Goal: Information Seeking & Learning: Learn about a topic

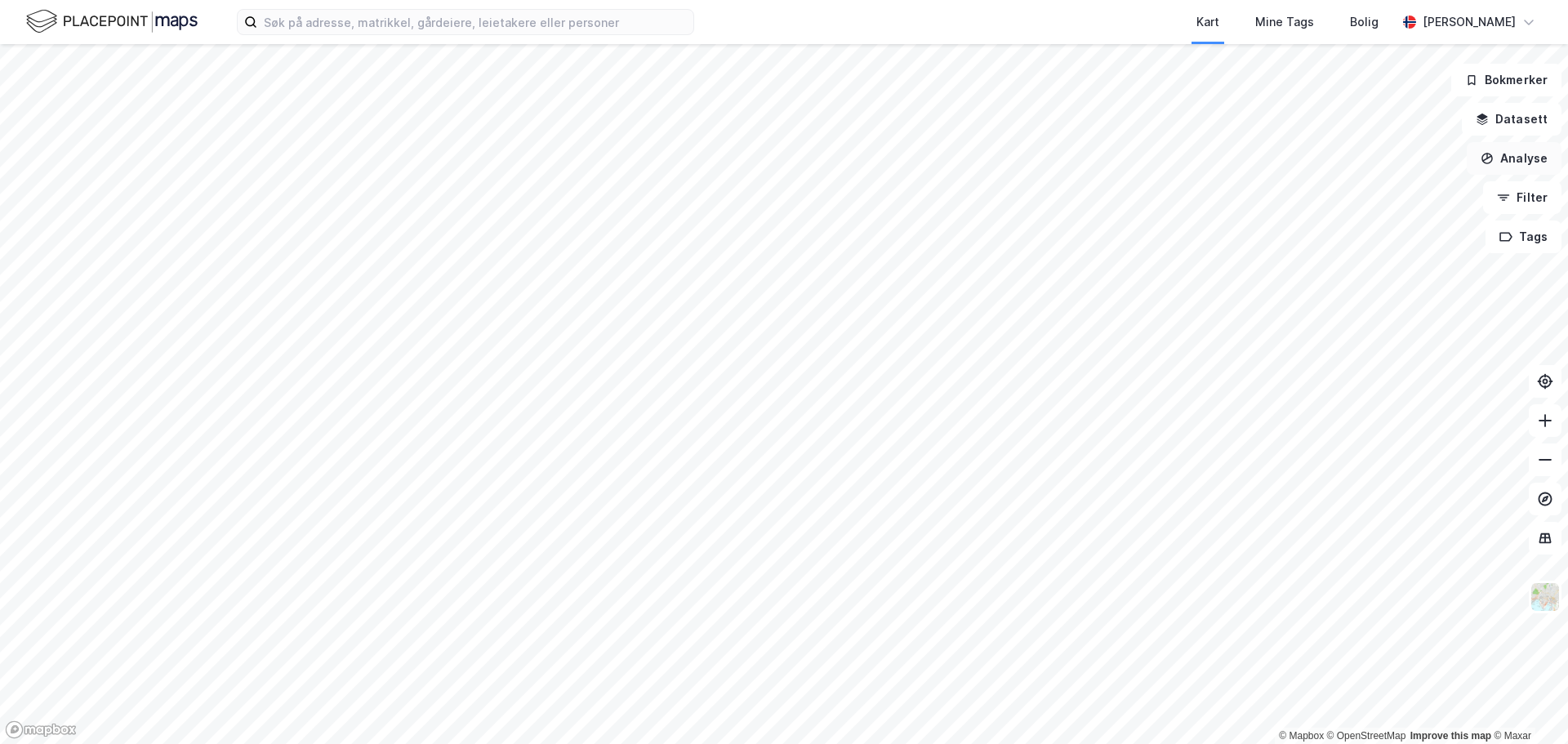
click at [1513, 164] on button "Analyse" at bounding box center [1514, 159] width 94 height 33
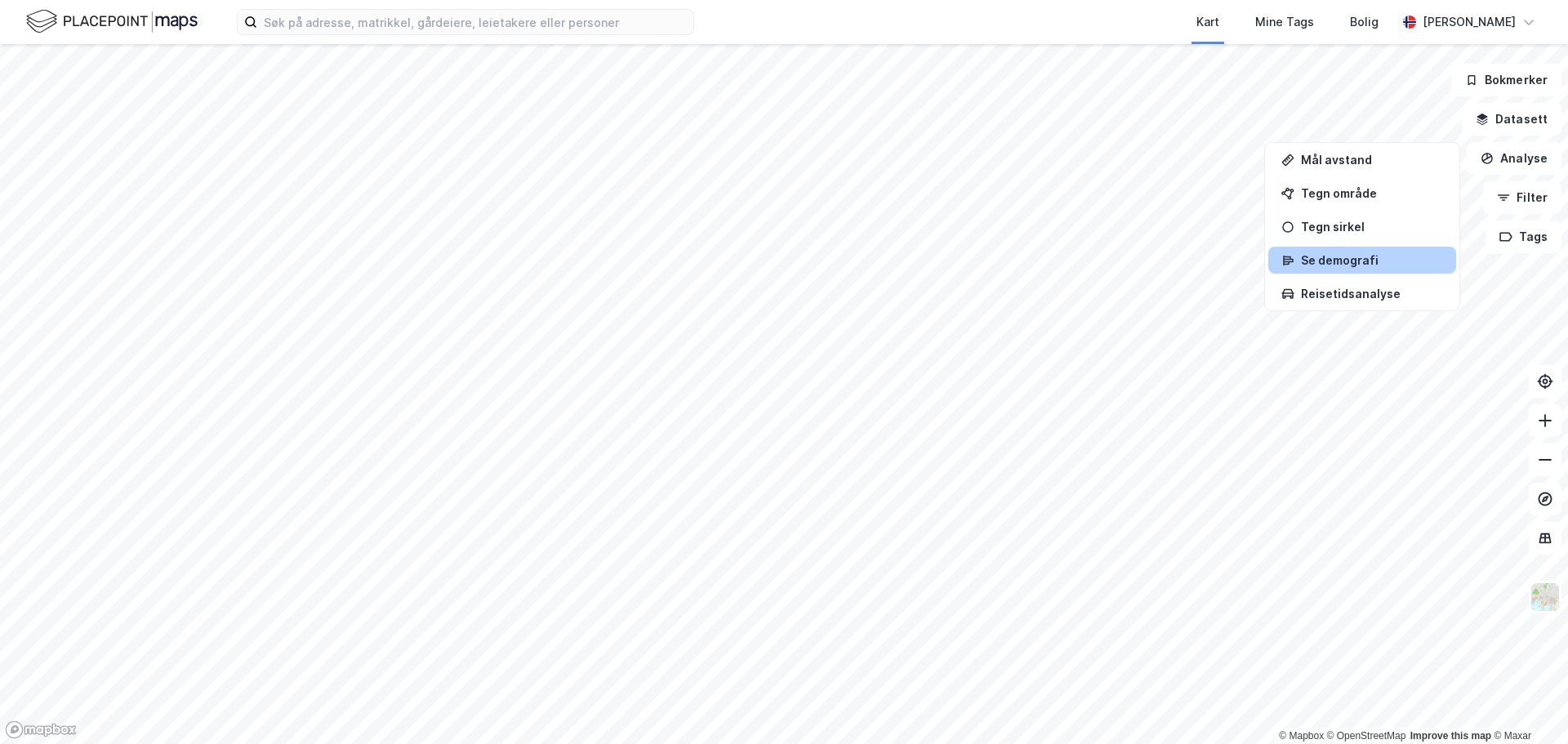
click at [1318, 259] on div "Se demografi" at bounding box center [1372, 259] width 142 height 14
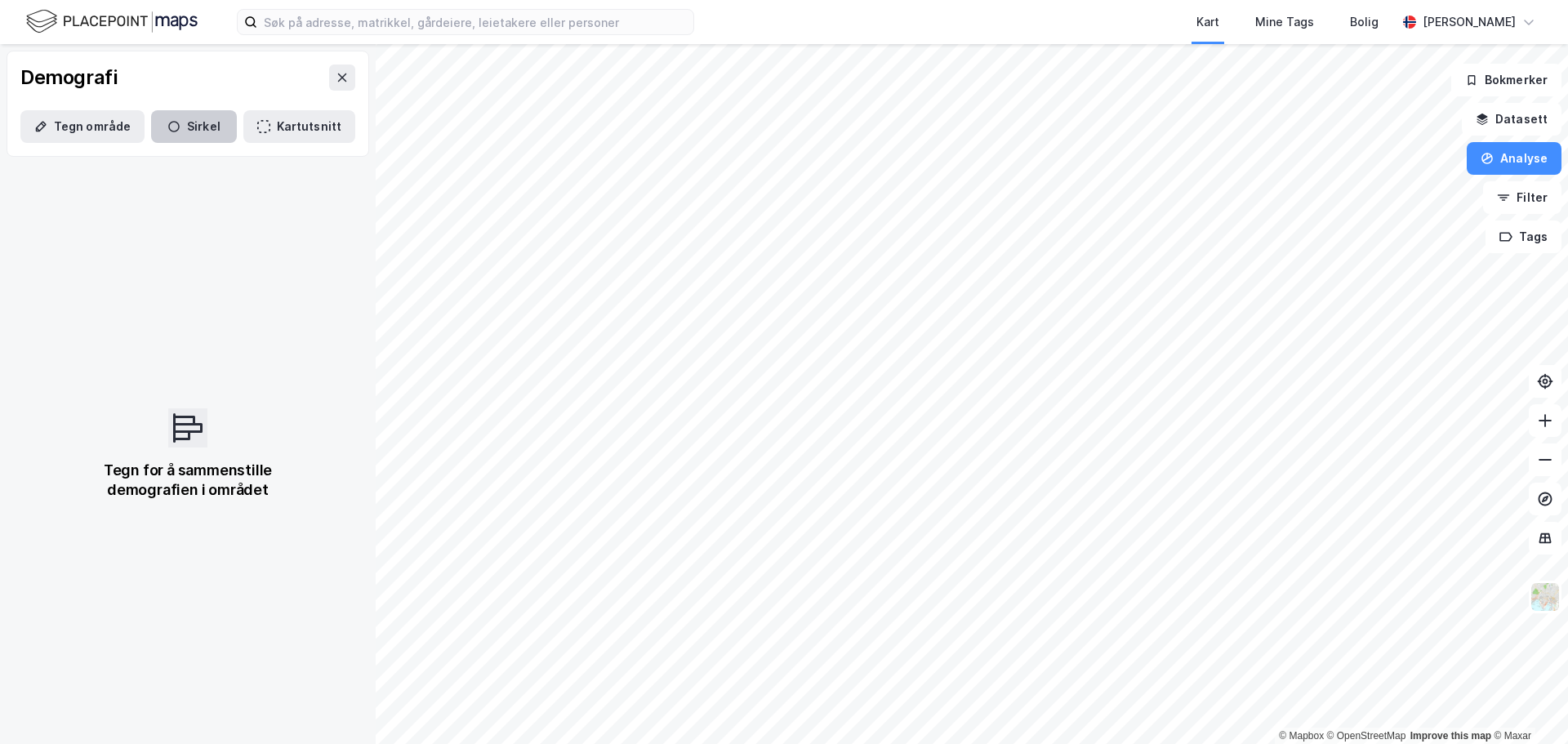
click at [186, 123] on button "Sirkel" at bounding box center [194, 127] width 86 height 33
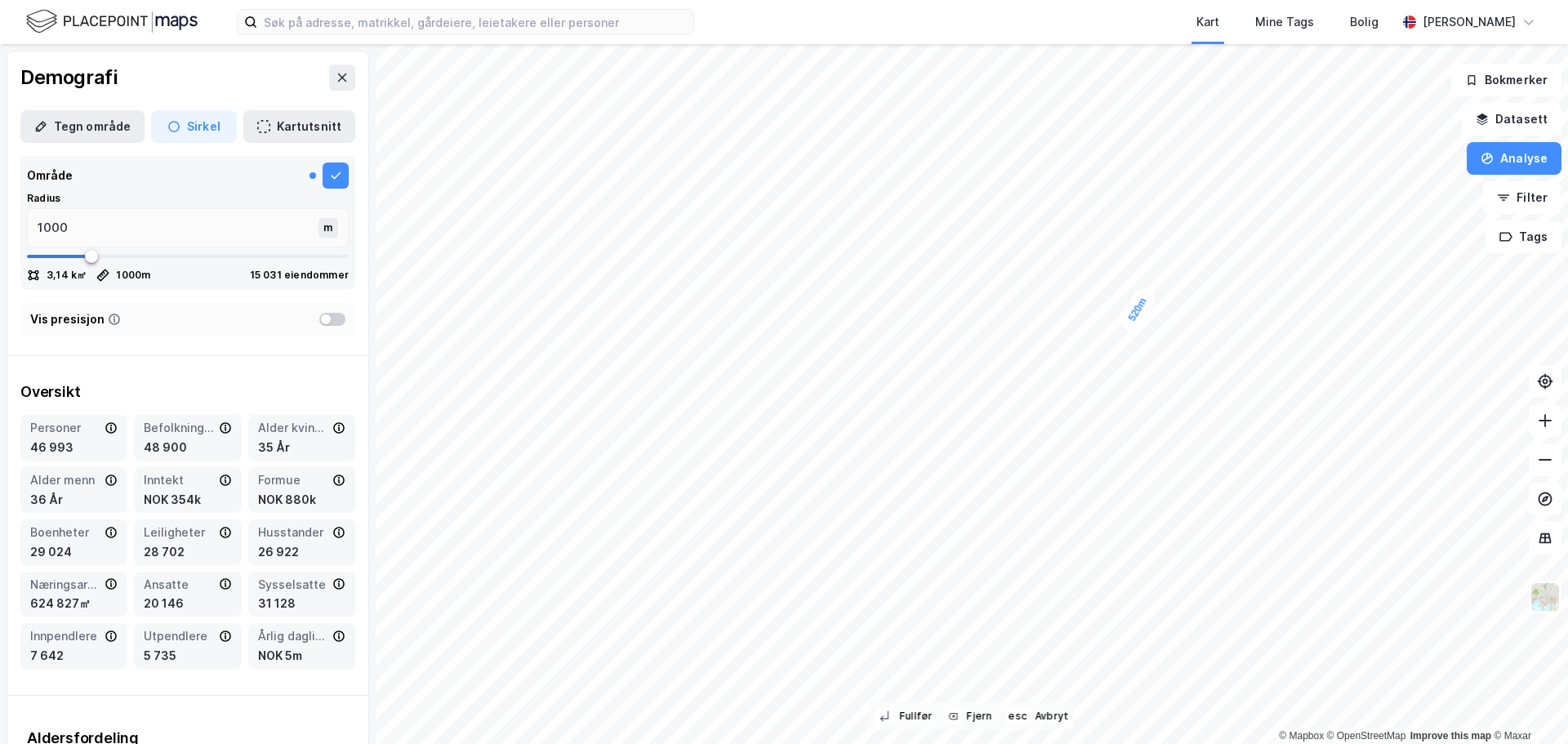
type input "520"
click at [194, 128] on button "Sirkel" at bounding box center [194, 127] width 86 height 33
click at [171, 122] on icon "button" at bounding box center [174, 126] width 12 height 12
click at [211, 128] on button "Sirkel" at bounding box center [194, 127] width 86 height 33
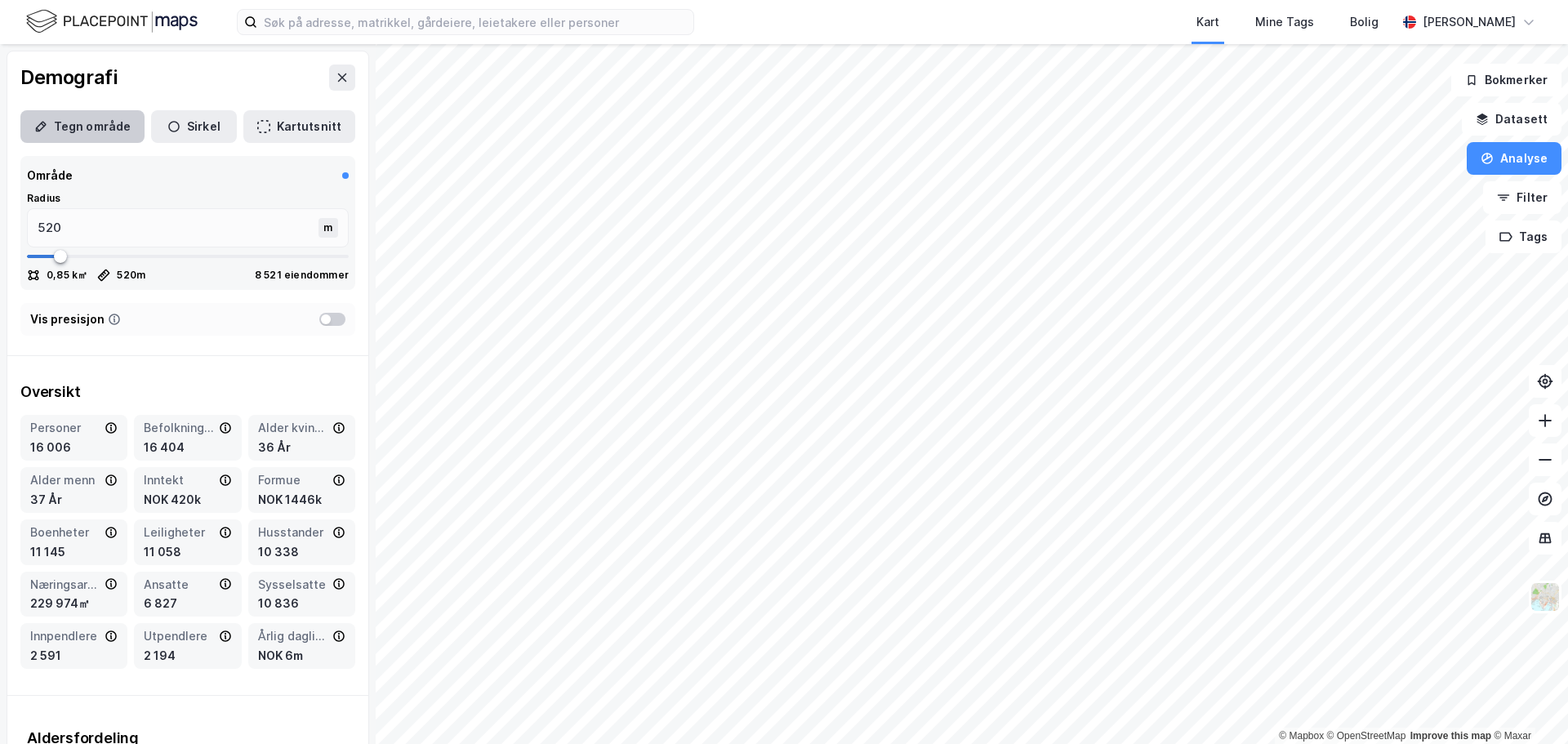
click at [93, 118] on button "Tegn område" at bounding box center [83, 127] width 124 height 33
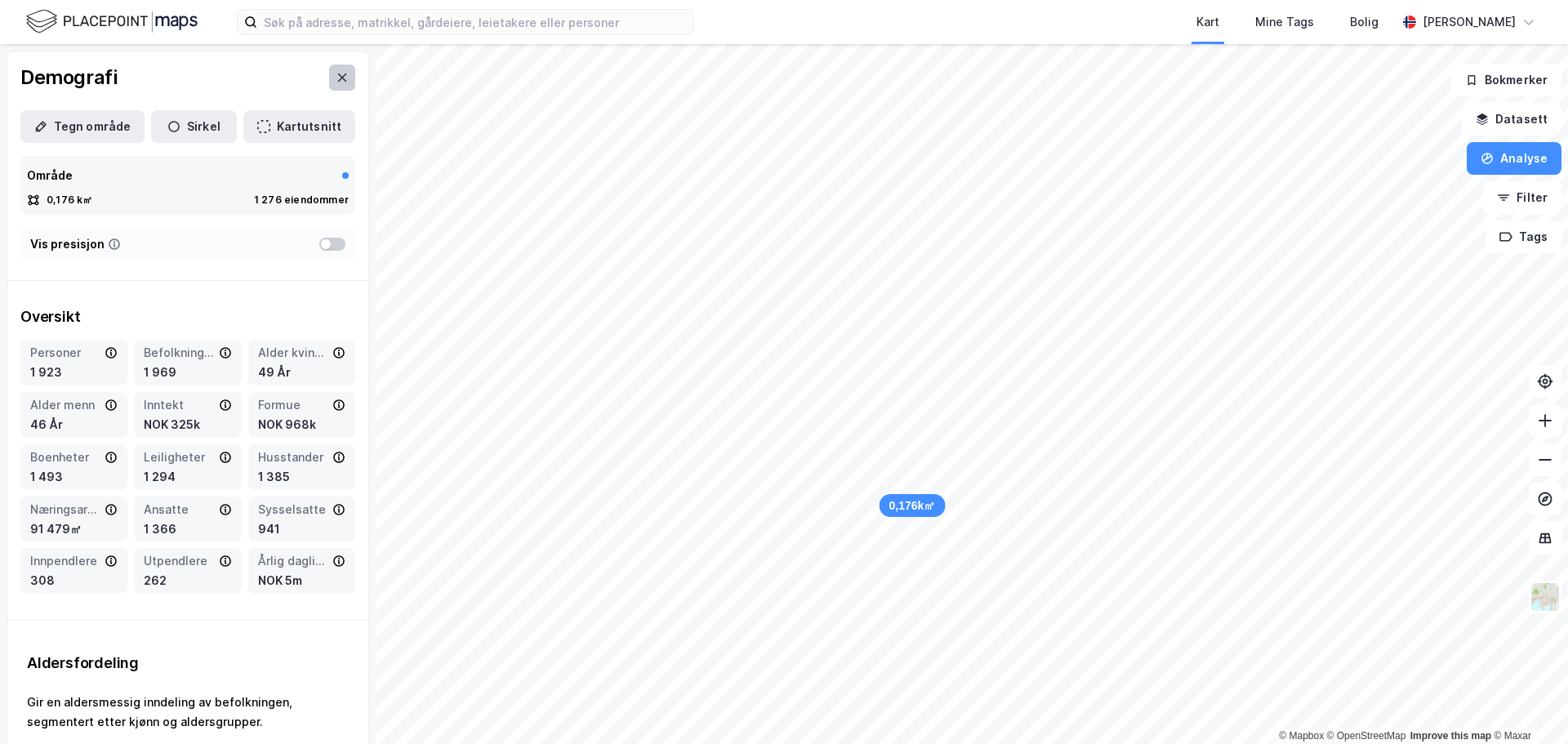
click at [336, 80] on icon at bounding box center [342, 77] width 13 height 13
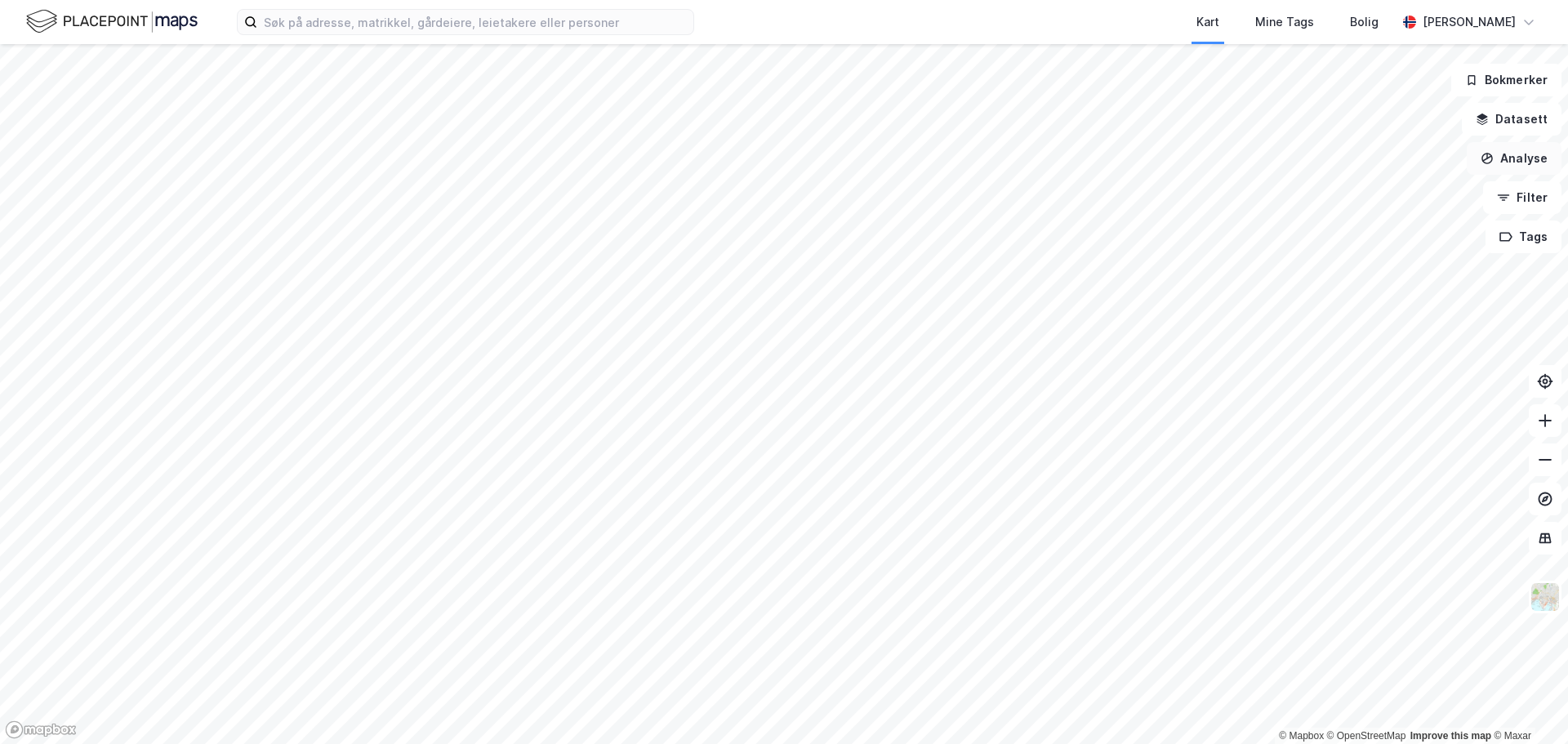
click at [1512, 163] on button "Analyse" at bounding box center [1514, 159] width 94 height 33
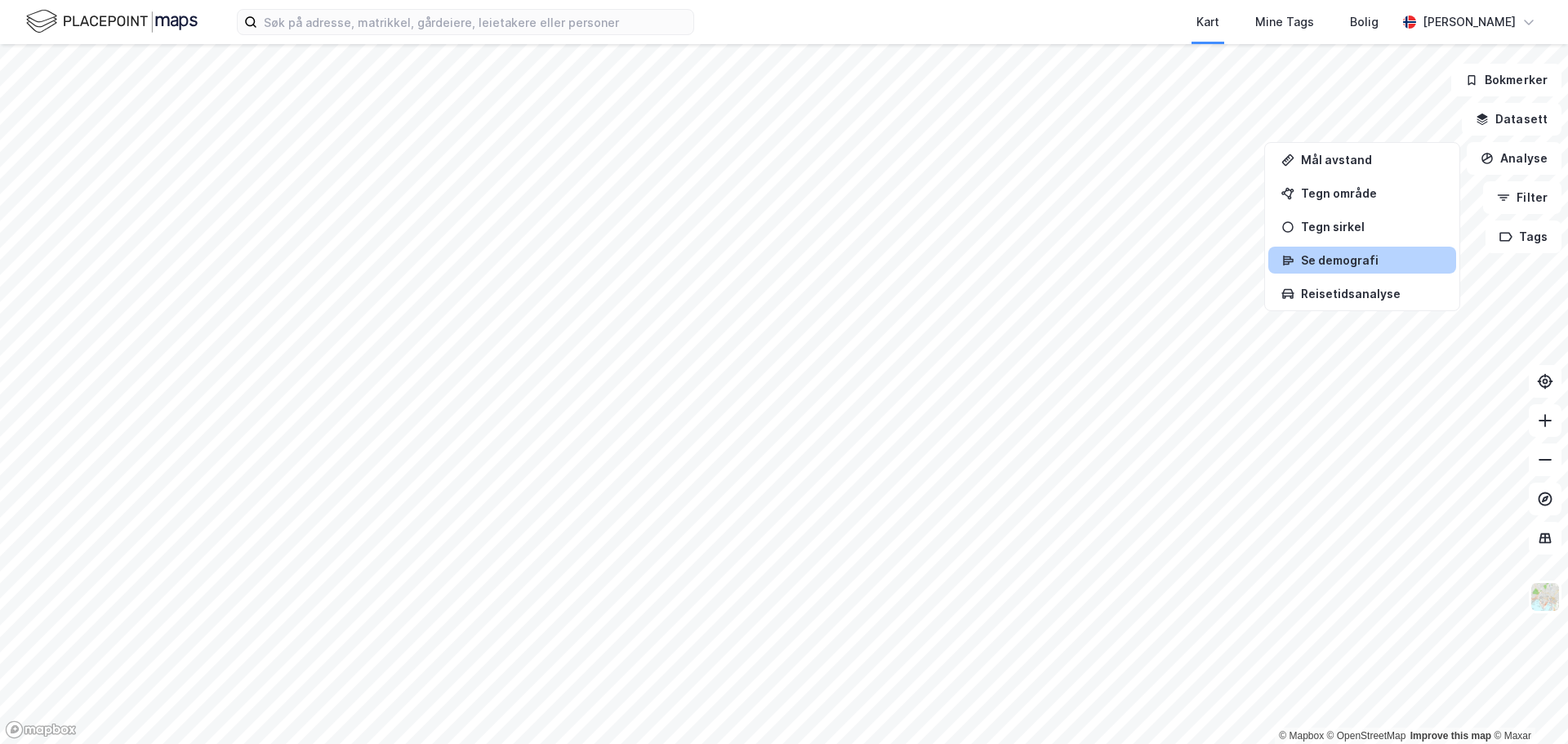
click at [1338, 259] on div "Se demografi" at bounding box center [1372, 259] width 142 height 14
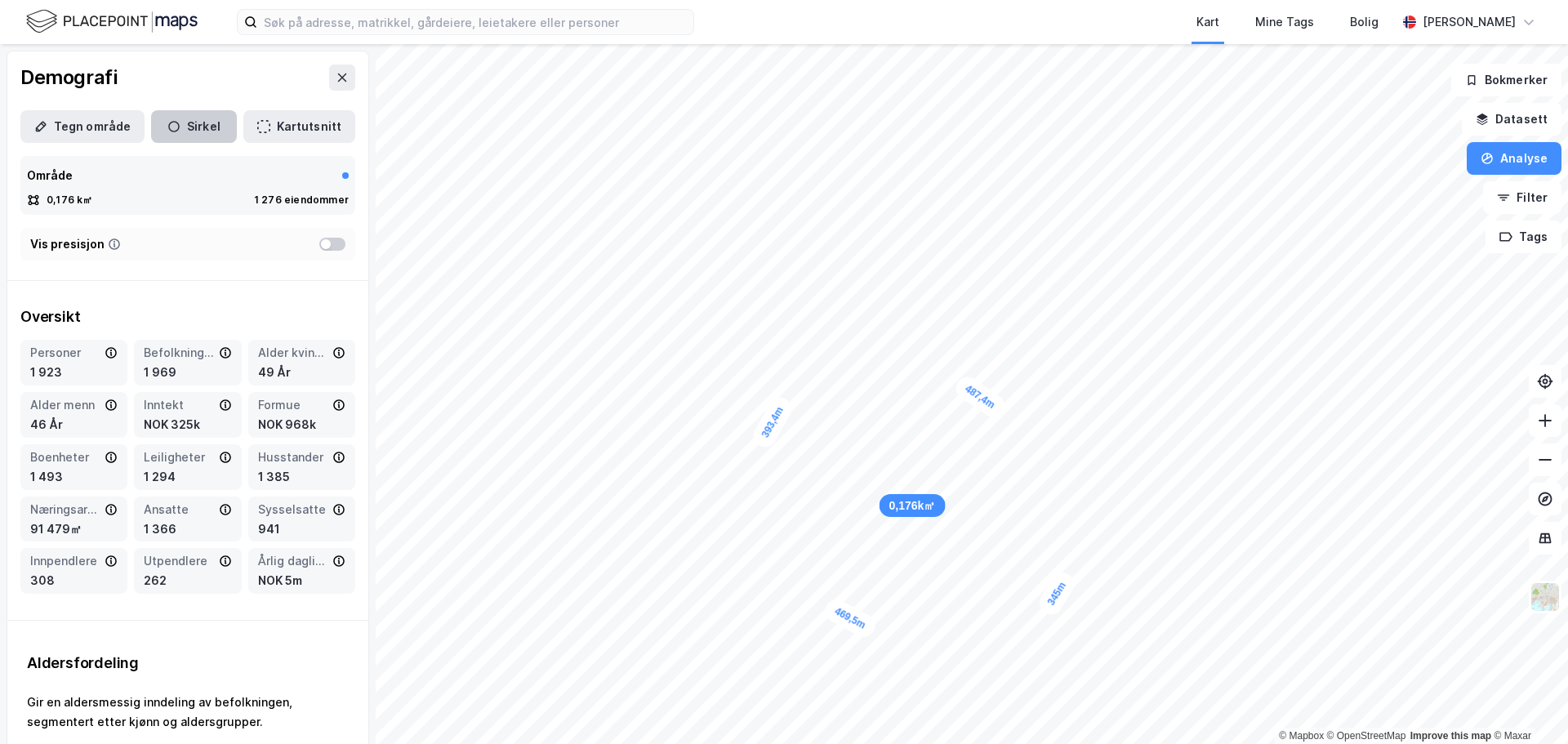
click at [208, 136] on button "Sirkel" at bounding box center [194, 127] width 86 height 33
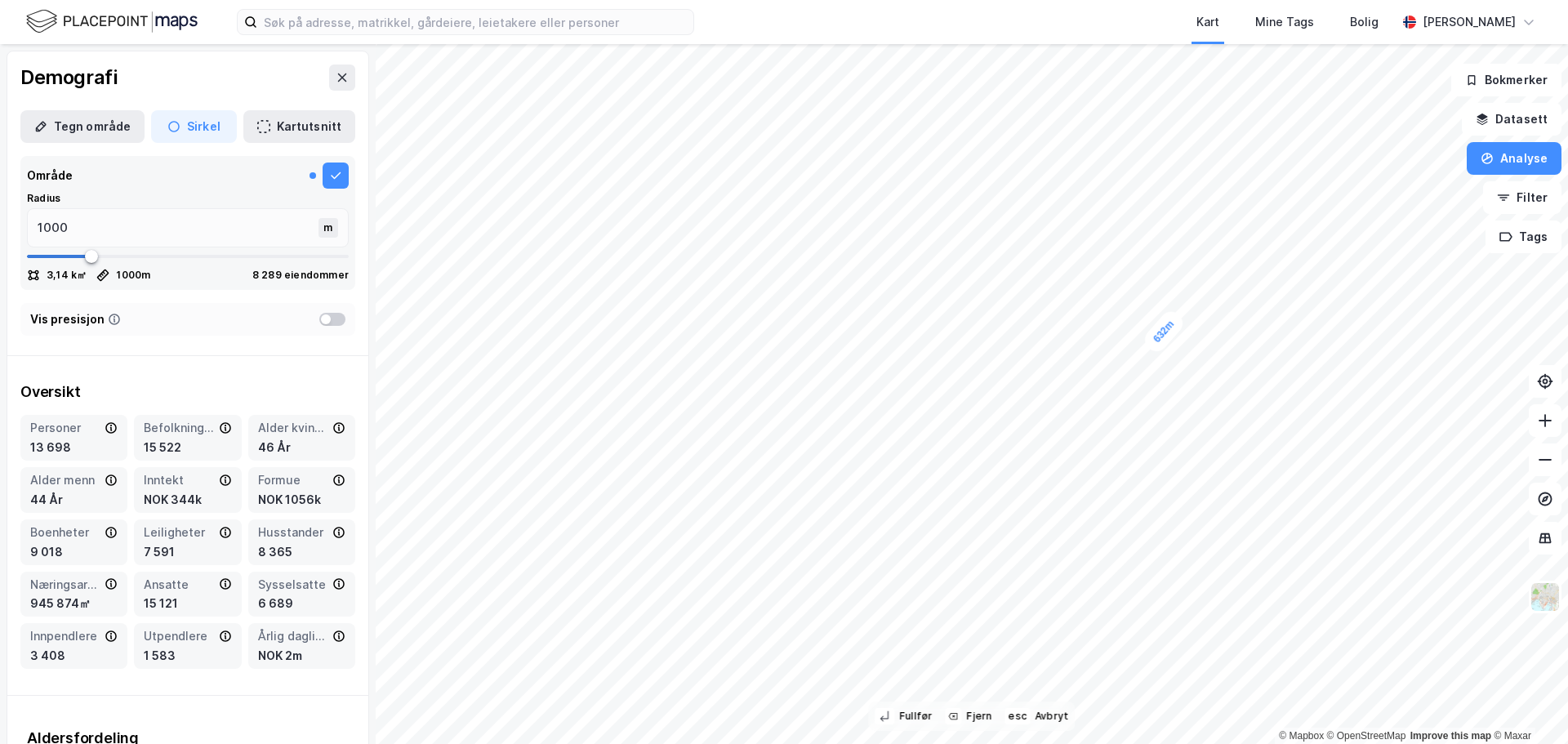
type input "632"
click at [336, 82] on icon at bounding box center [342, 77] width 13 height 13
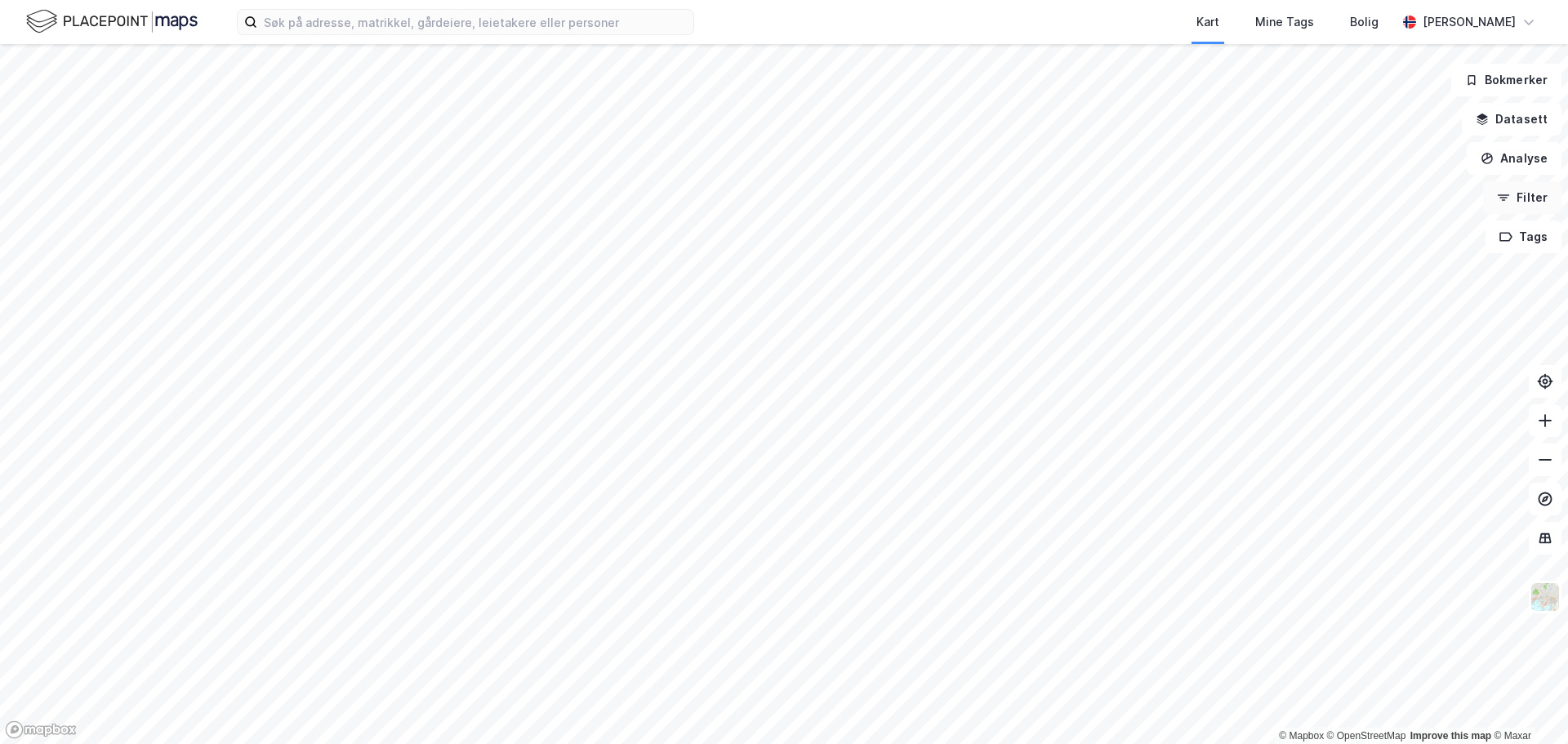
click at [1523, 202] on button "Filter" at bounding box center [1523, 198] width 78 height 33
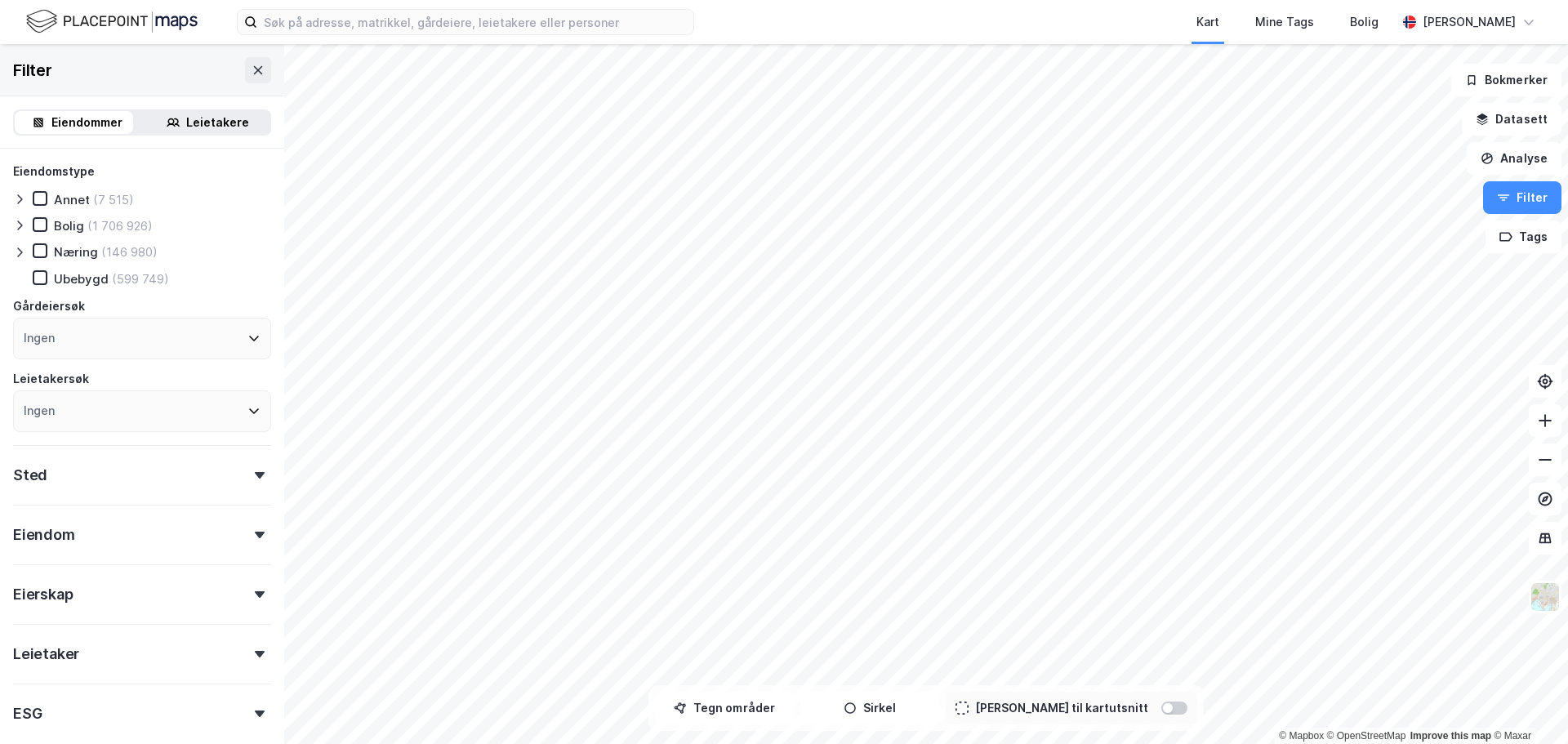
click at [14, 250] on icon at bounding box center [19, 252] width 13 height 13
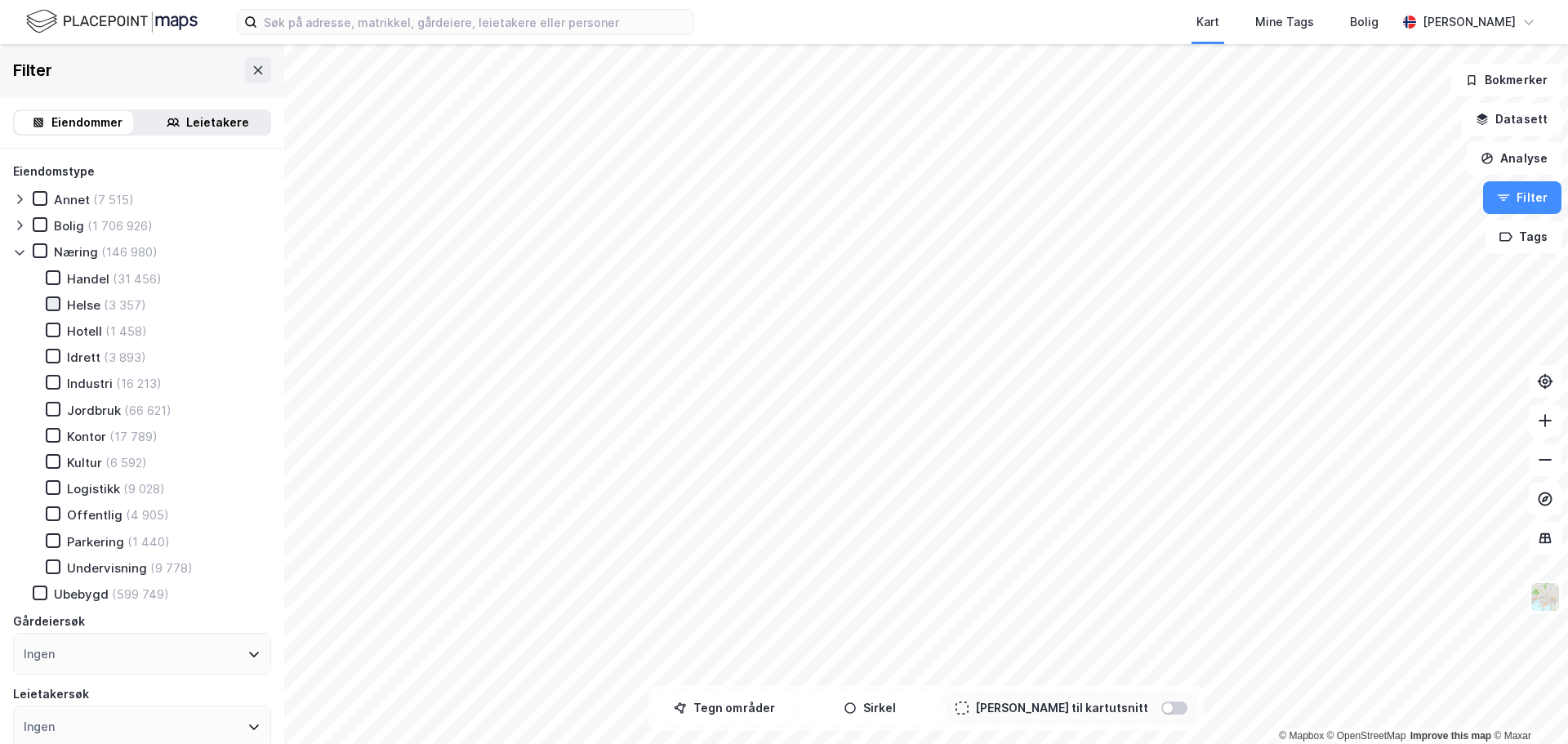
click at [53, 303] on icon at bounding box center [53, 304] width 12 height 12
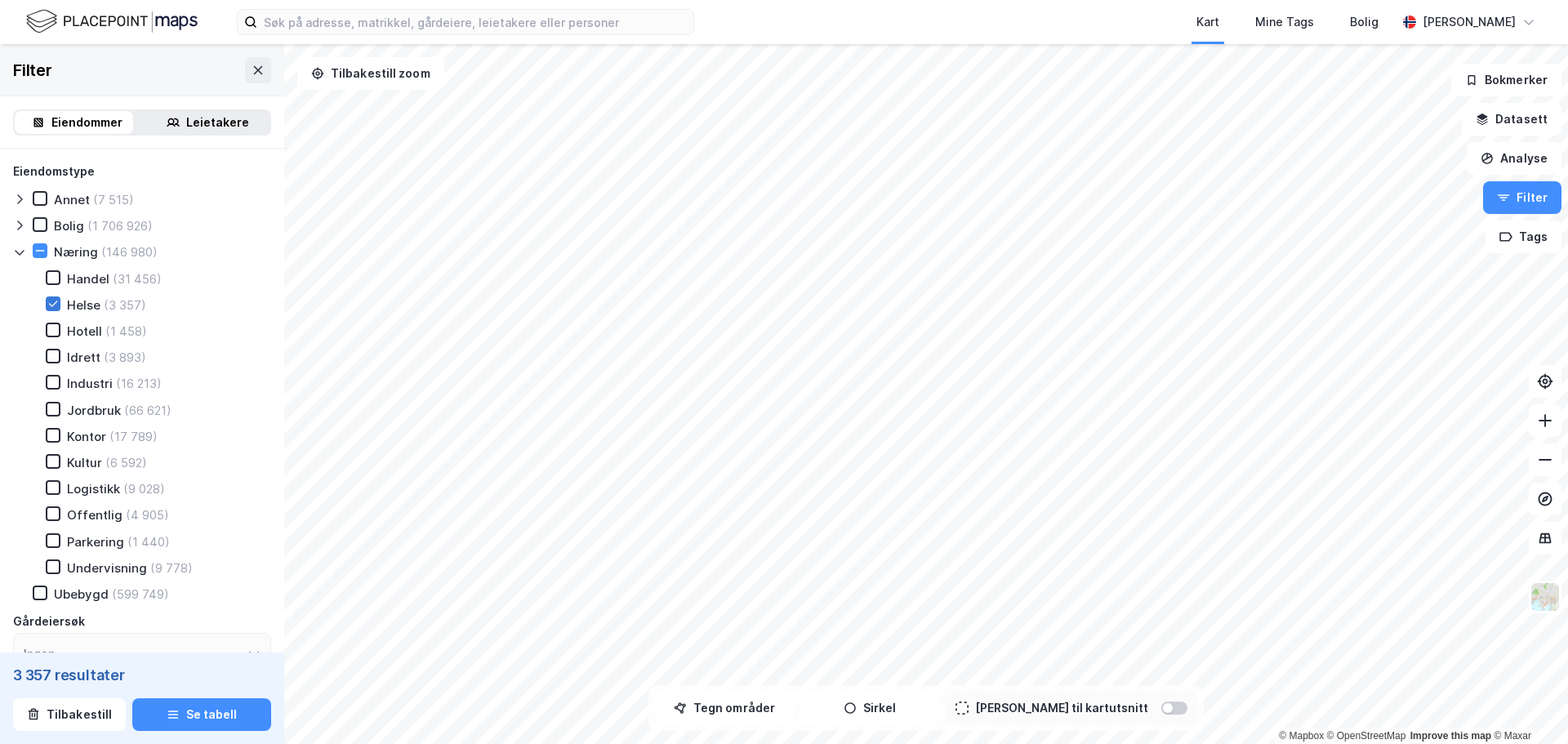
click at [53, 303] on icon at bounding box center [53, 304] width 12 height 12
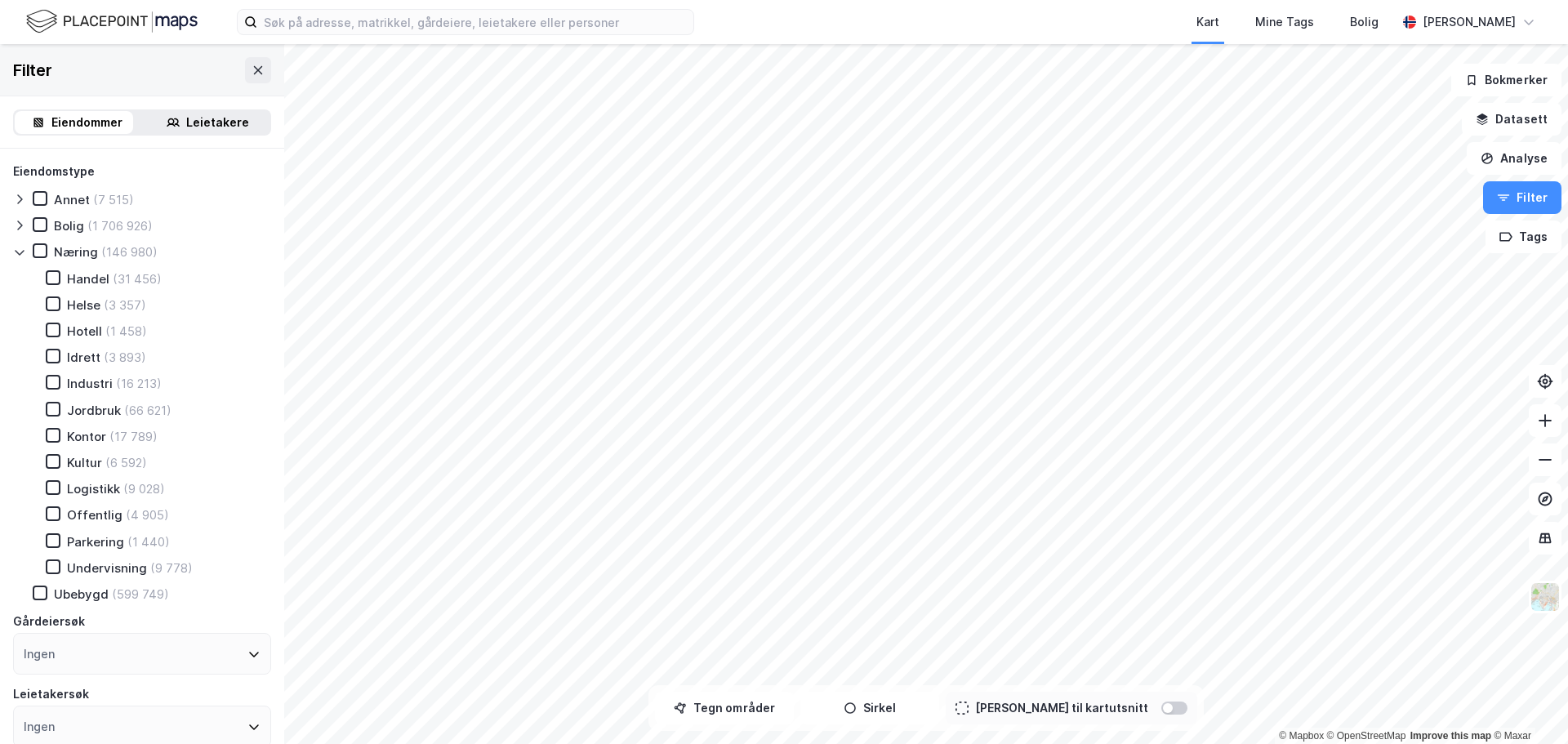
click at [20, 252] on icon at bounding box center [19, 252] width 13 height 13
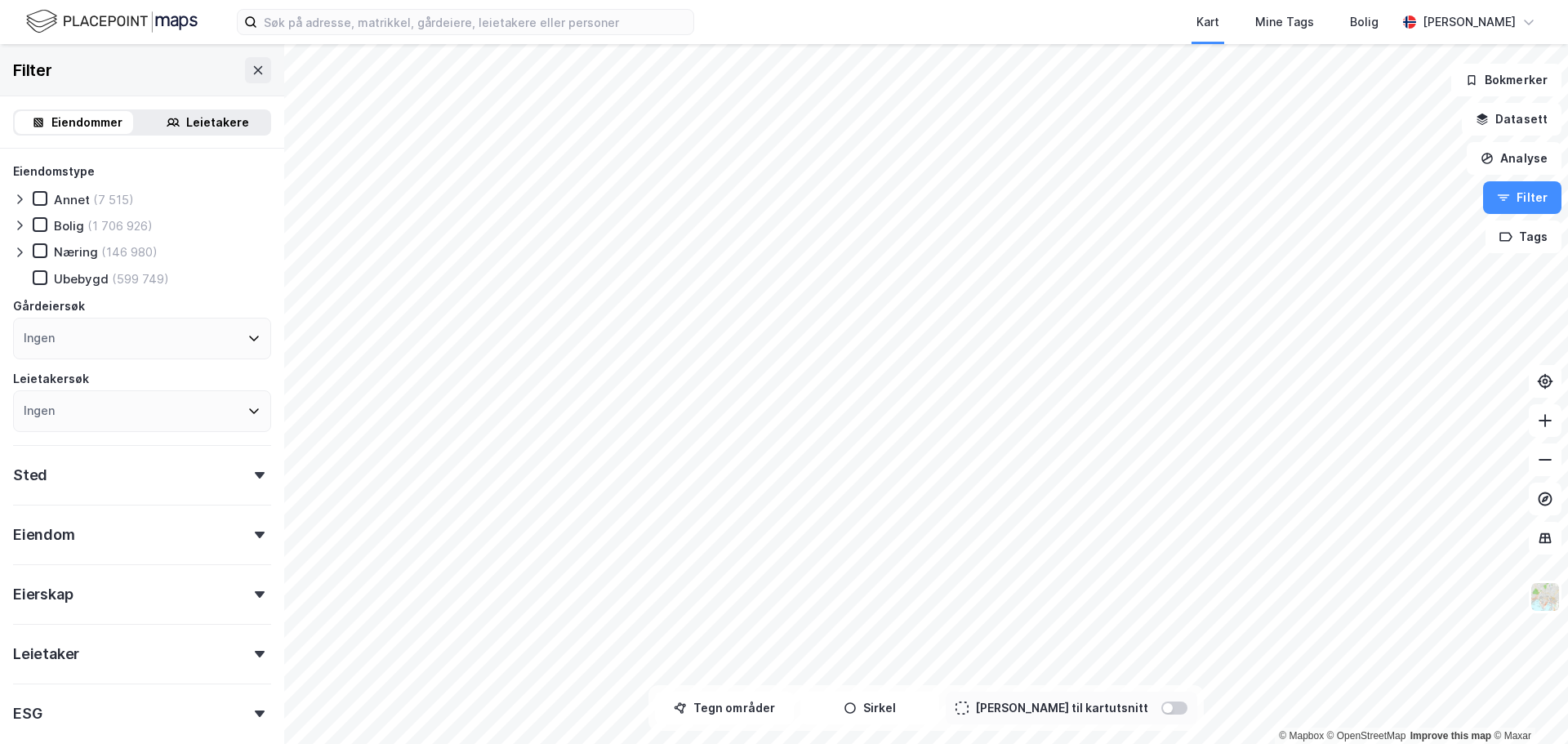
click at [186, 116] on div "Leietakere" at bounding box center [217, 122] width 63 height 20
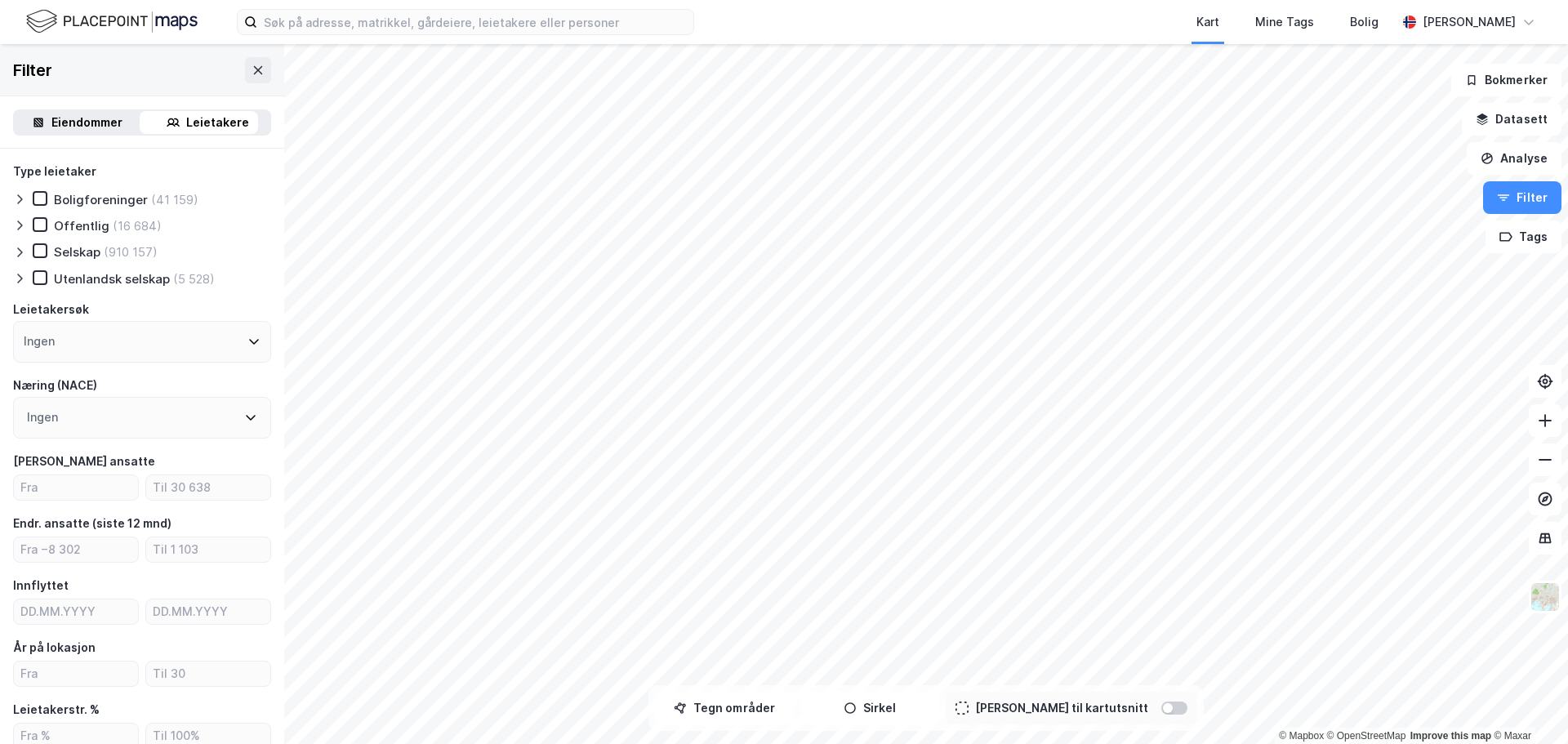
click at [66, 339] on div "Ingen" at bounding box center [141, 342] width 258 height 42
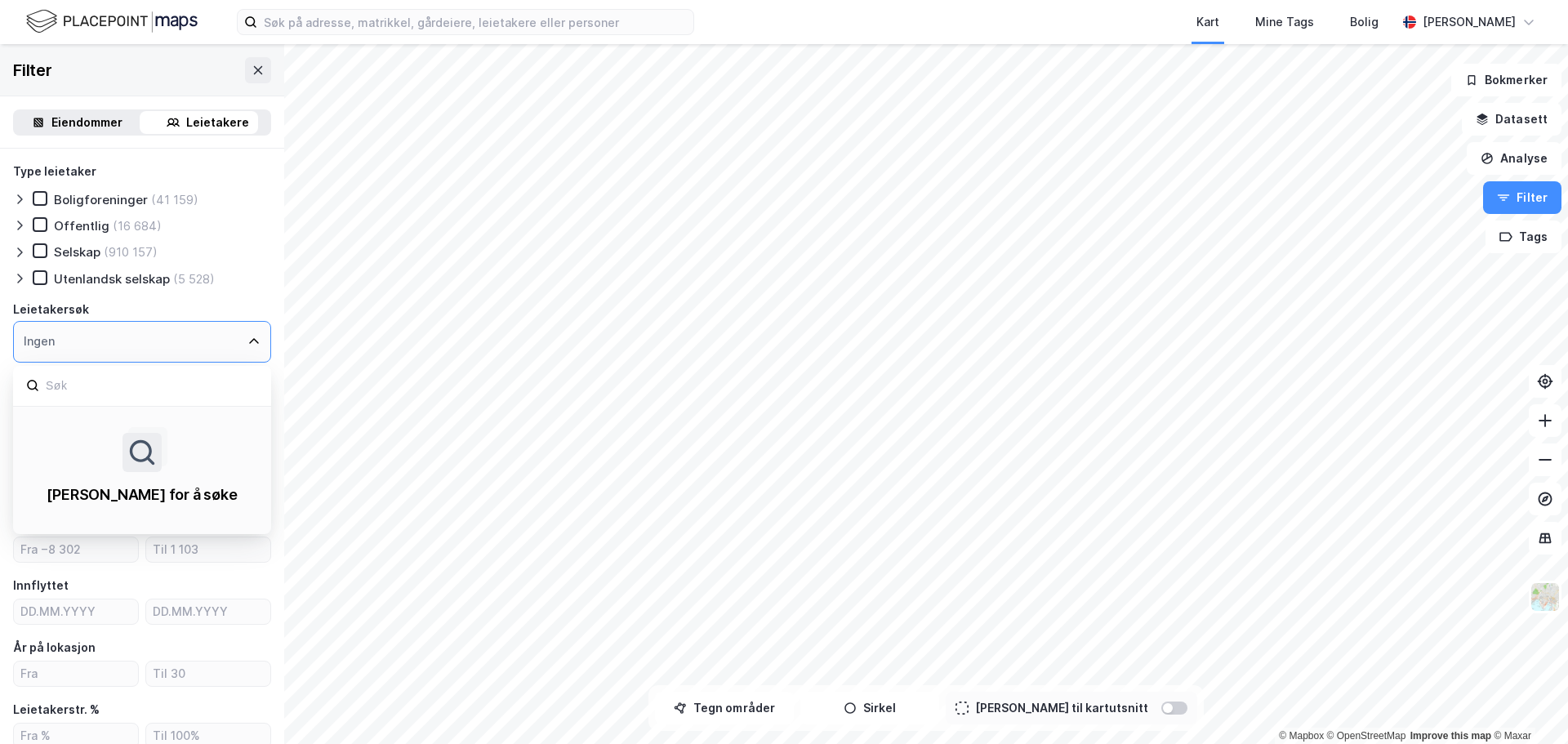
click at [66, 339] on div "Ingen" at bounding box center [141, 342] width 258 height 42
click at [248, 338] on icon at bounding box center [254, 341] width 13 height 13
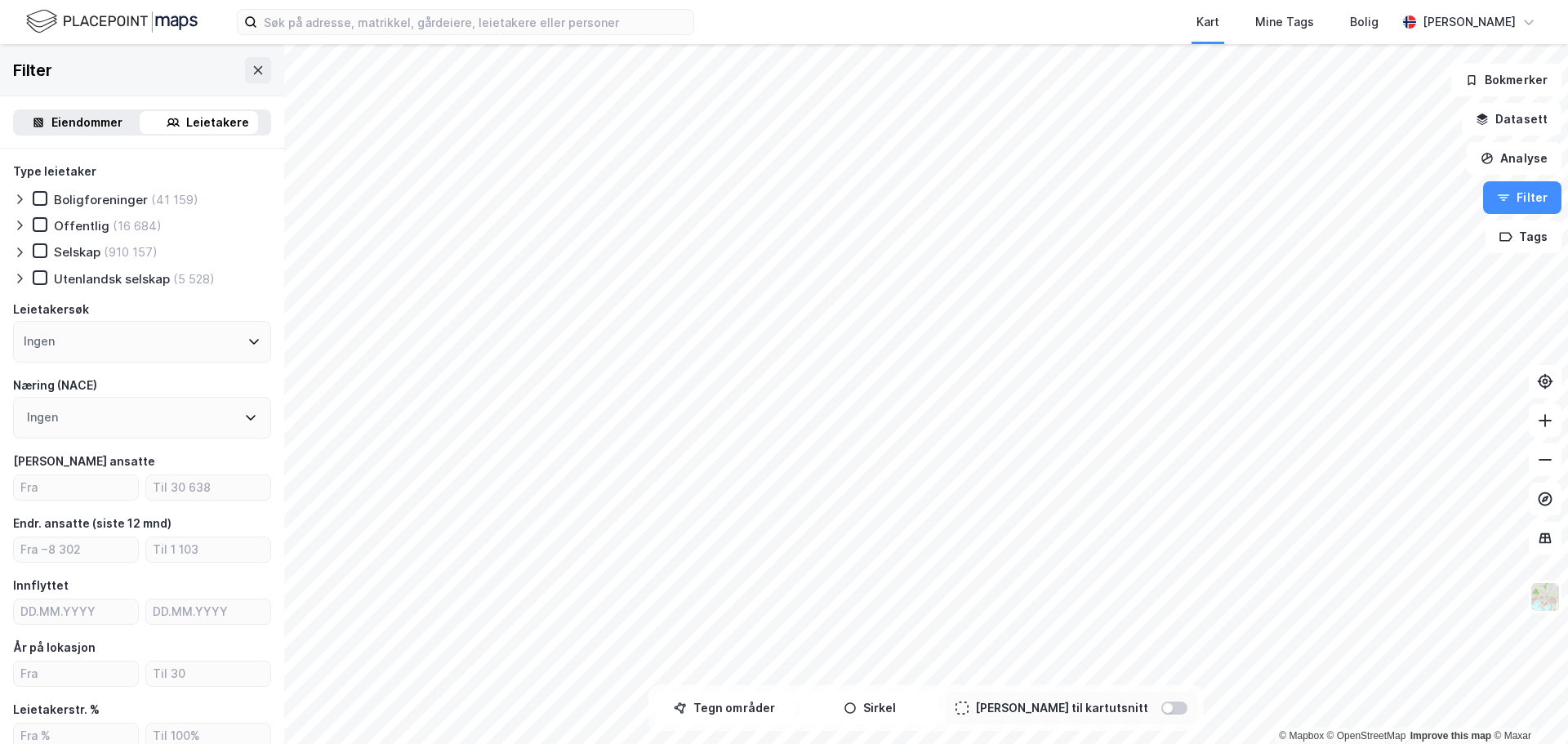
click at [255, 267] on div "Type leietaker Boligforeninger (41 159) Offentlig (16 684) Selskap (910 157) Ut…" at bounding box center [141, 224] width 258 height 125
click at [244, 414] on icon at bounding box center [250, 417] width 13 height 13
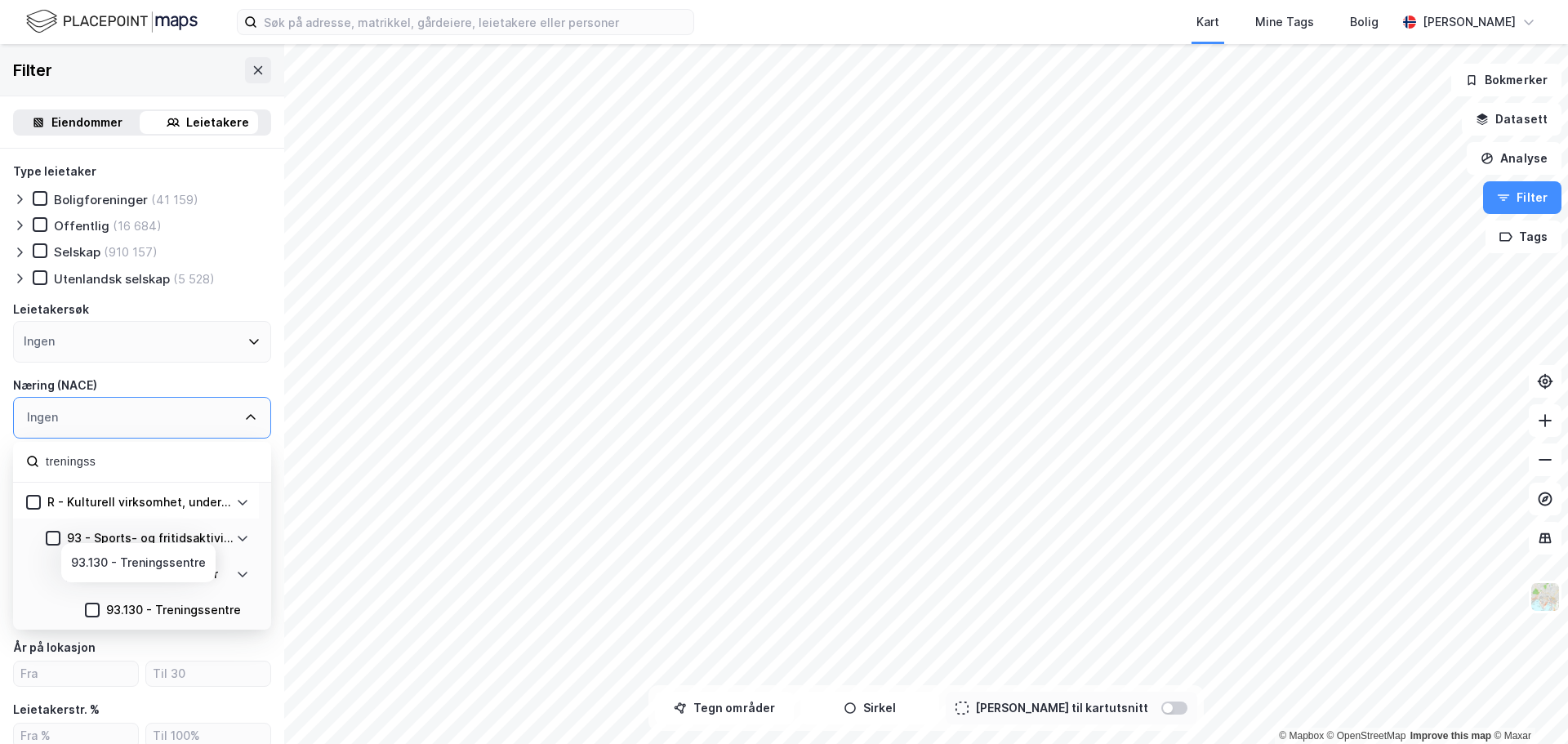
type input "treningss"
click at [168, 606] on div "93.130 - Treningssentre" at bounding box center [173, 611] width 135 height 20
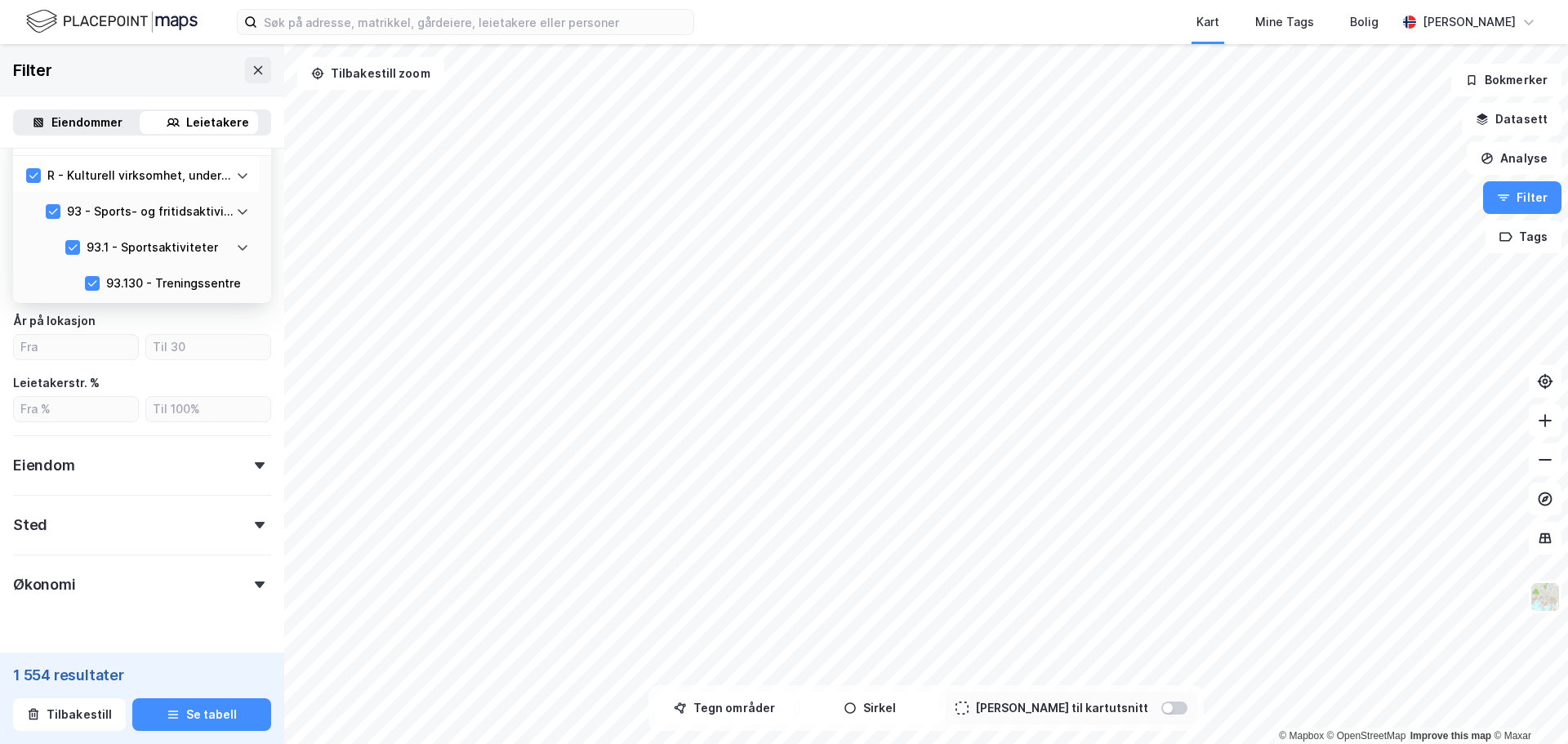
scroll to position [370, 0]
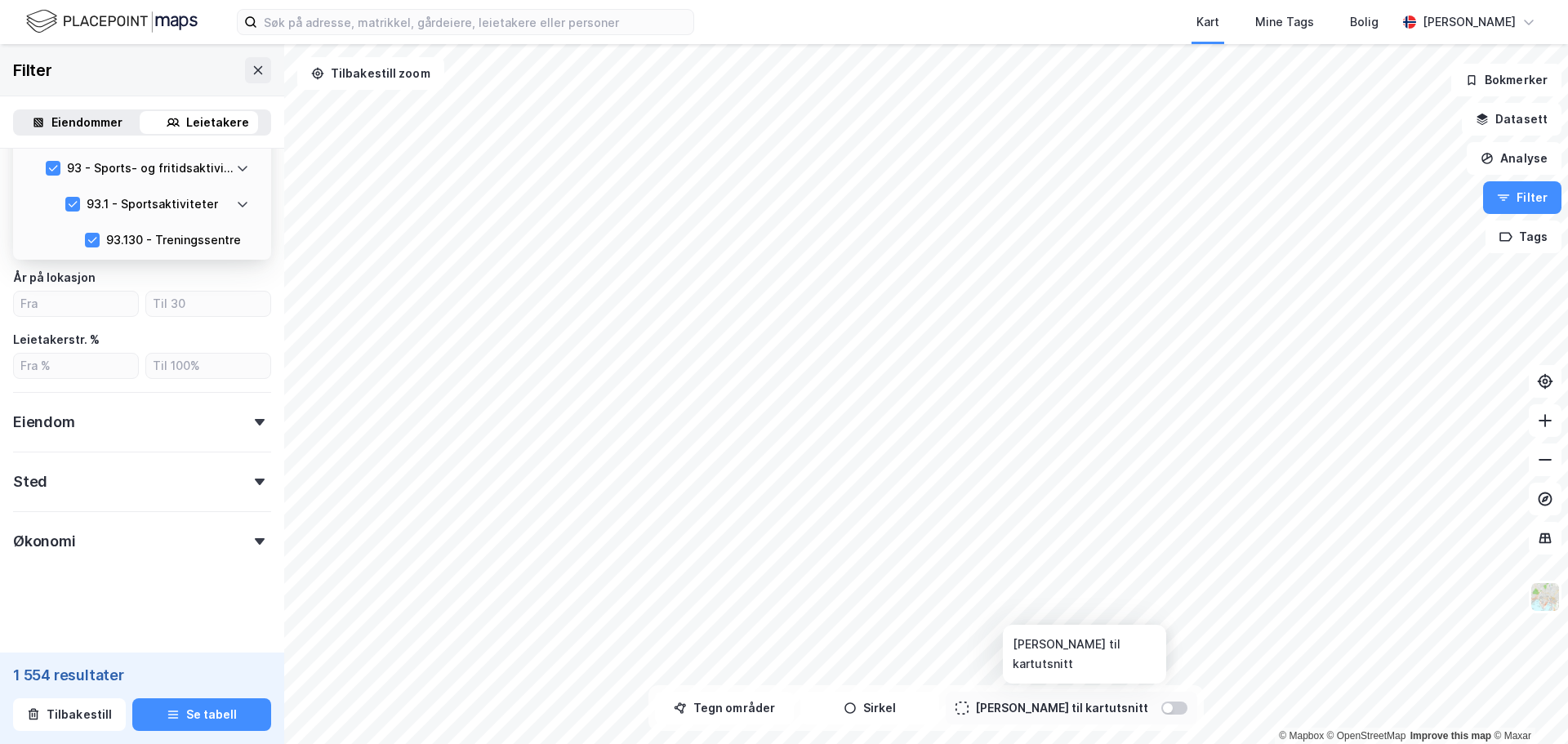
click at [1162, 709] on div at bounding box center [1174, 709] width 26 height 13
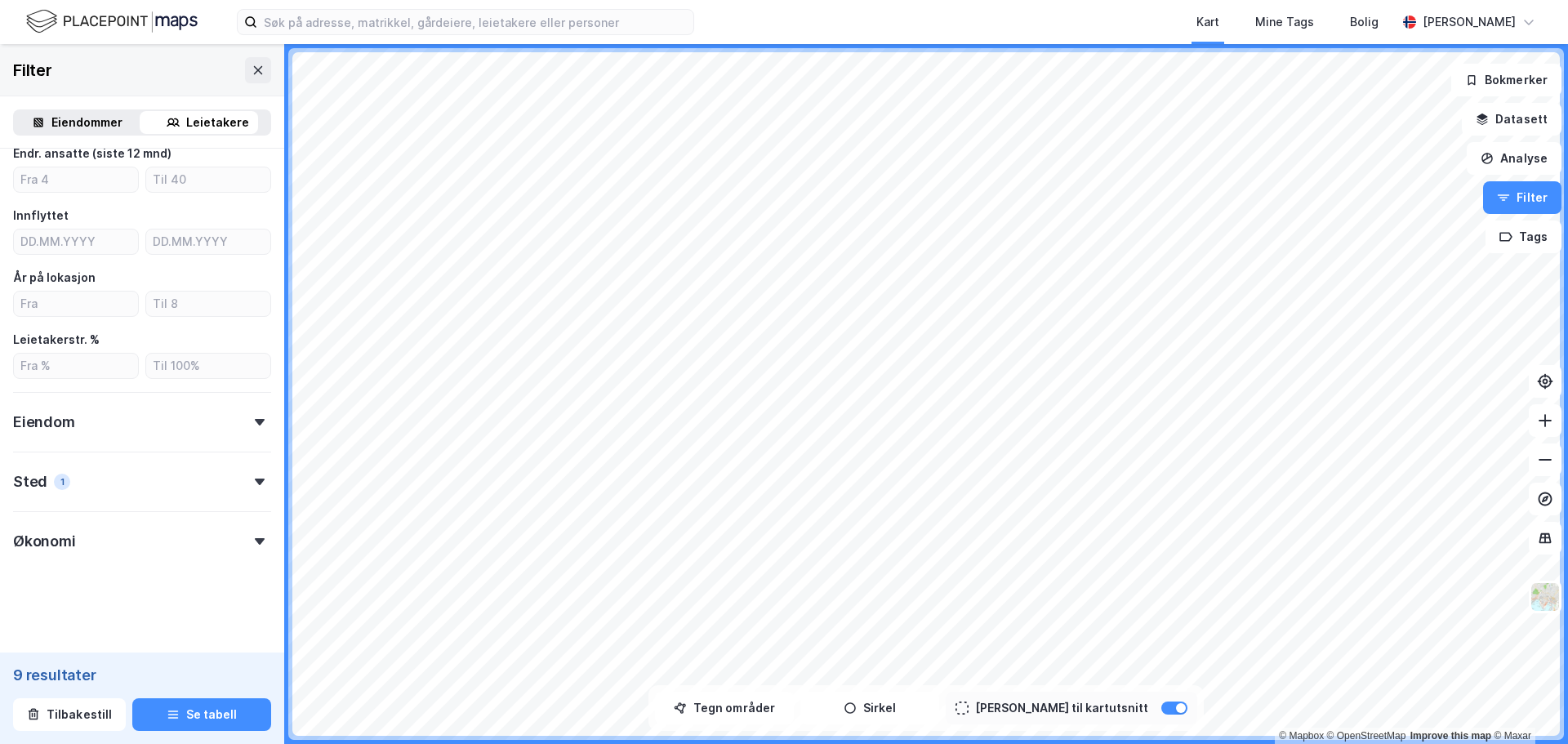
scroll to position [370, 0]
click at [255, 424] on icon at bounding box center [259, 422] width 10 height 6
click at [37, 541] on icon at bounding box center [40, 541] width 12 height 12
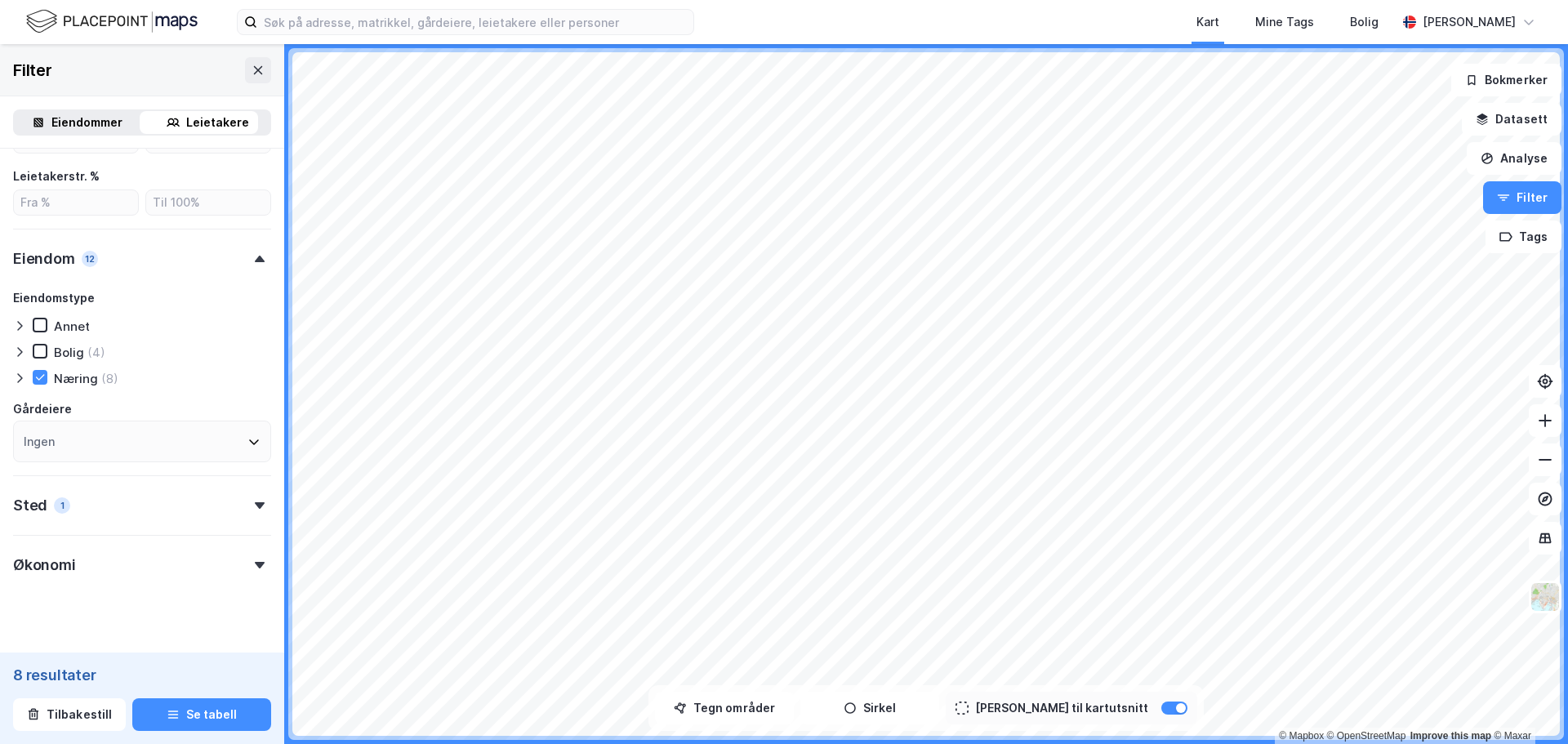
scroll to position [557, 0]
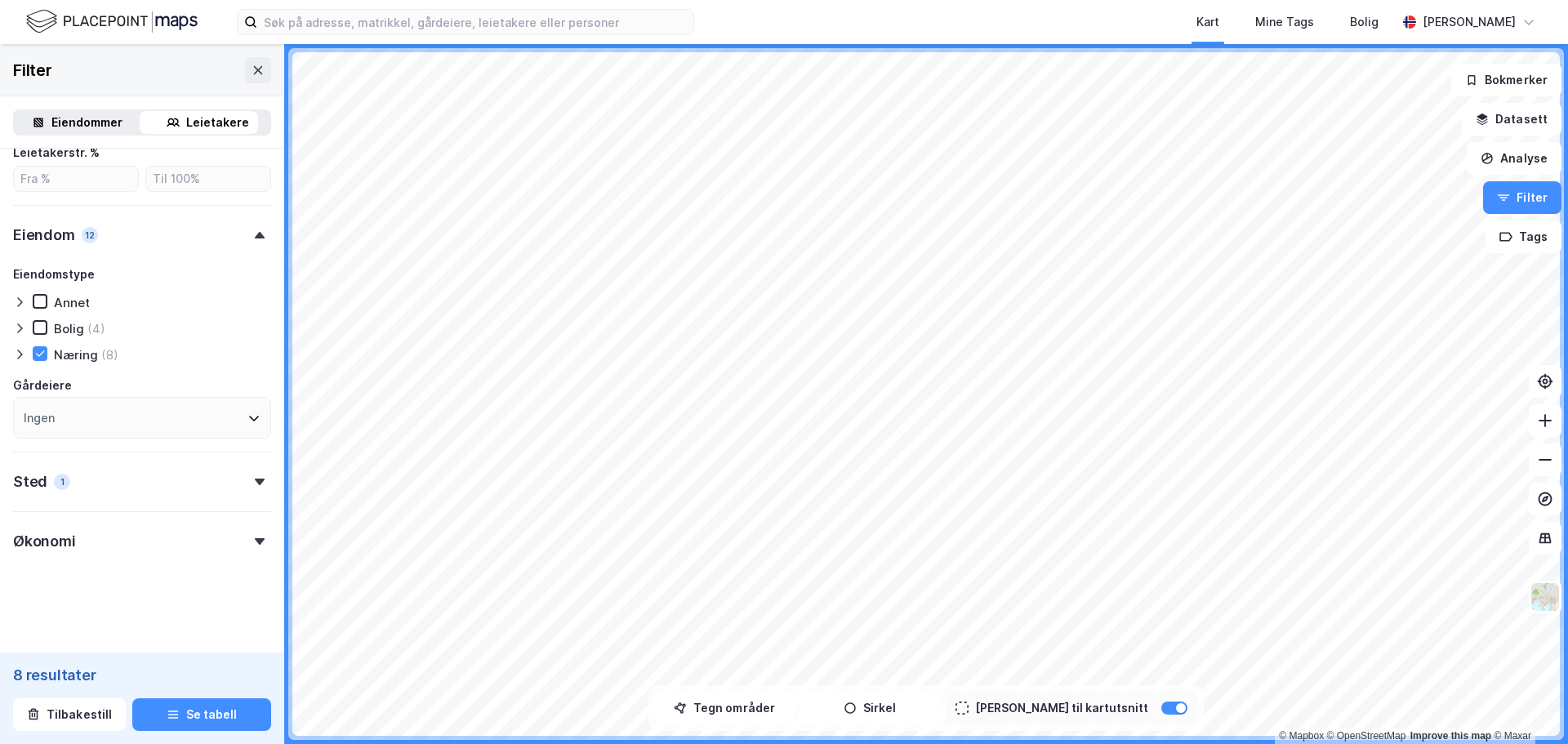
click at [248, 413] on icon at bounding box center [254, 418] width 13 height 13
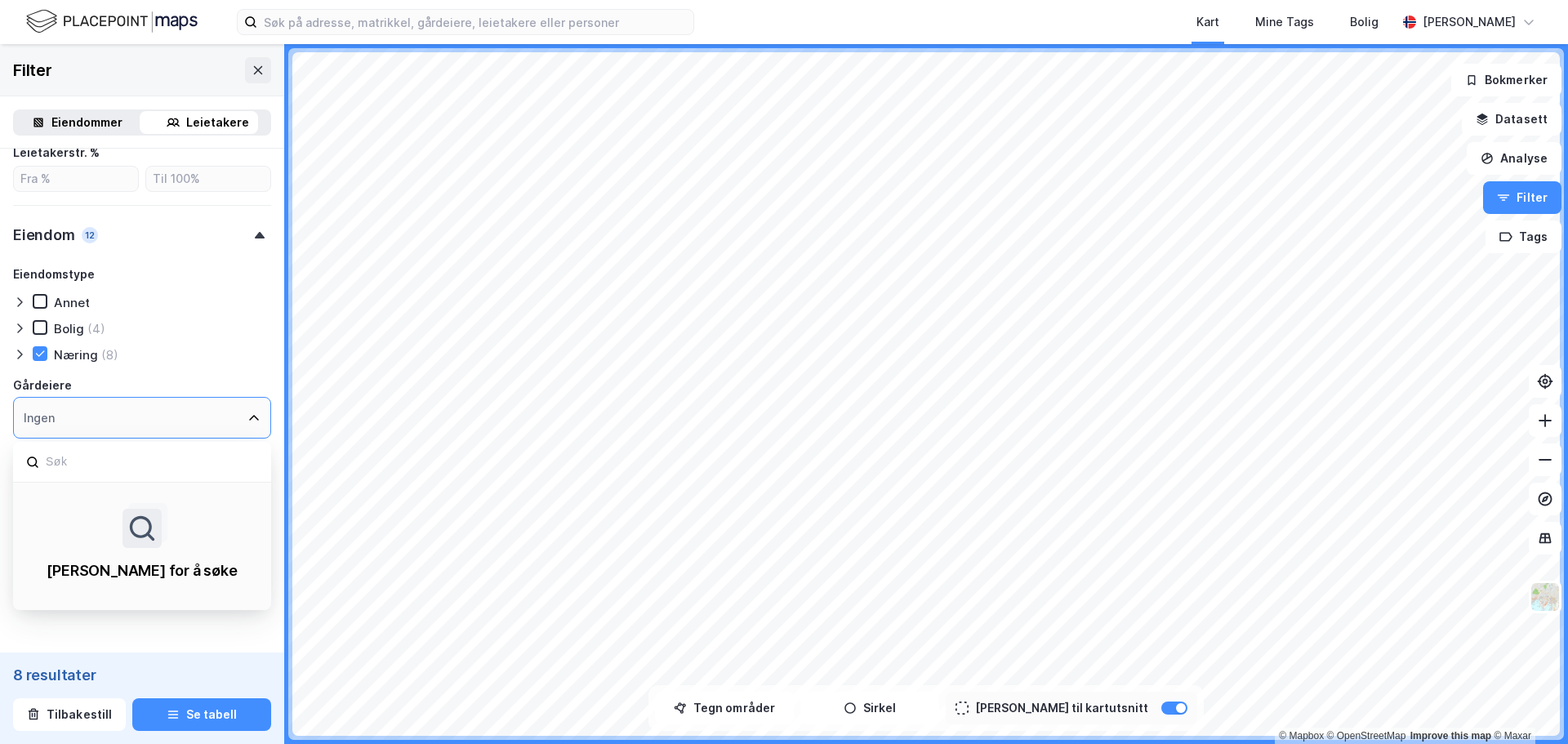
click at [248, 413] on icon at bounding box center [254, 418] width 13 height 13
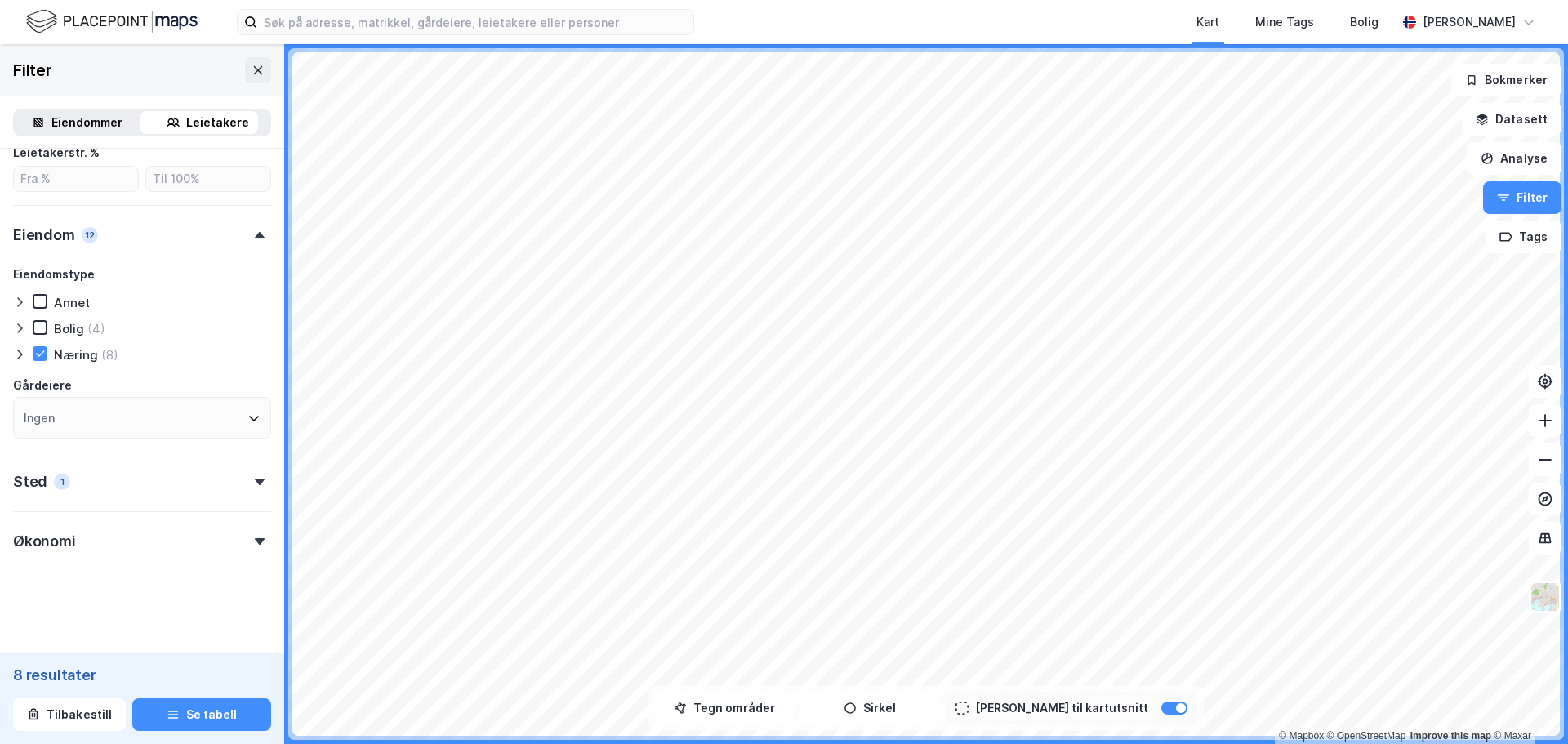
click at [253, 317] on div "Eiendomstype [PERSON_NAME] (4) Næring (8)" at bounding box center [141, 314] width 258 height 99
click at [191, 720] on button "Se tabell" at bounding box center [201, 715] width 139 height 33
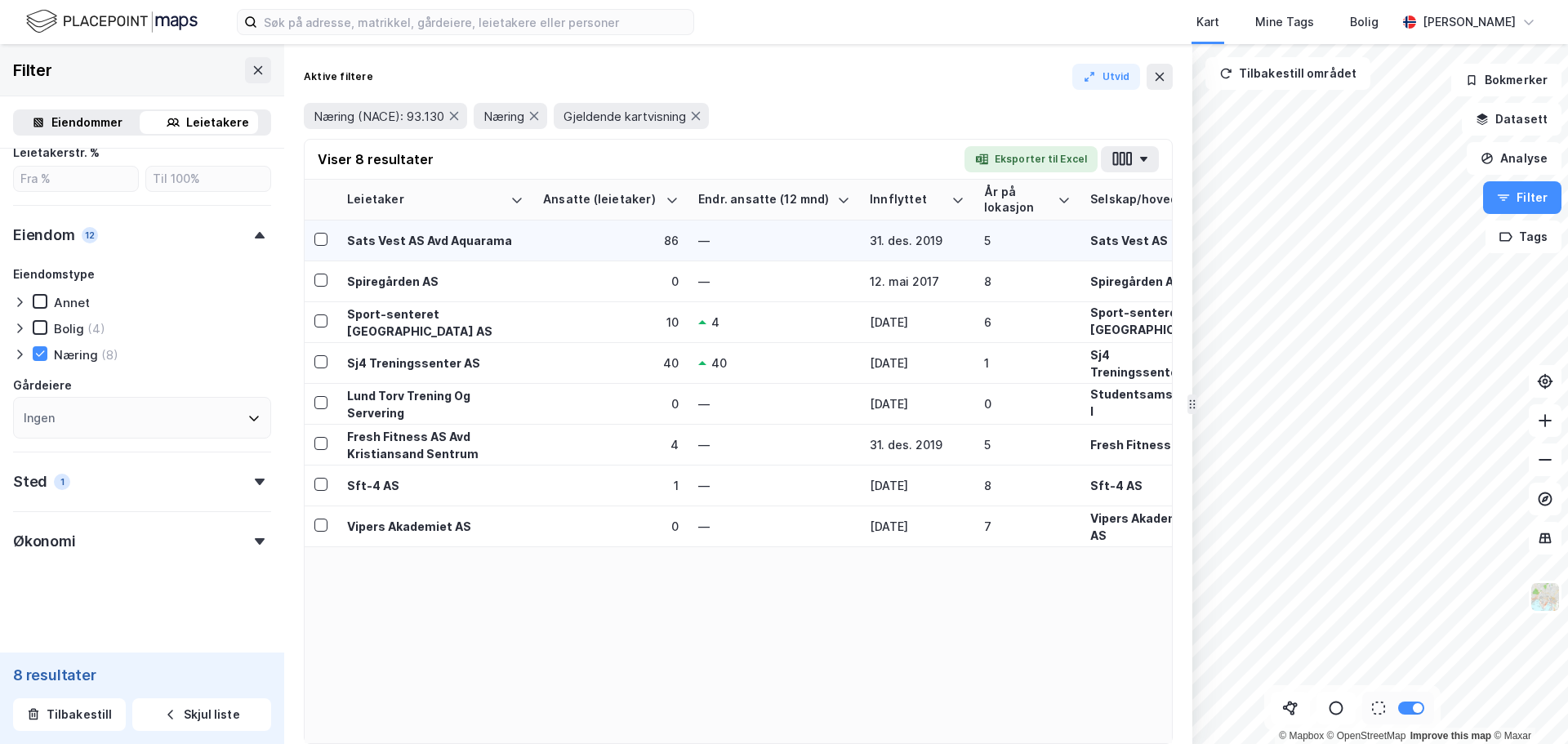
click at [613, 241] on div "86" at bounding box center [611, 240] width 136 height 17
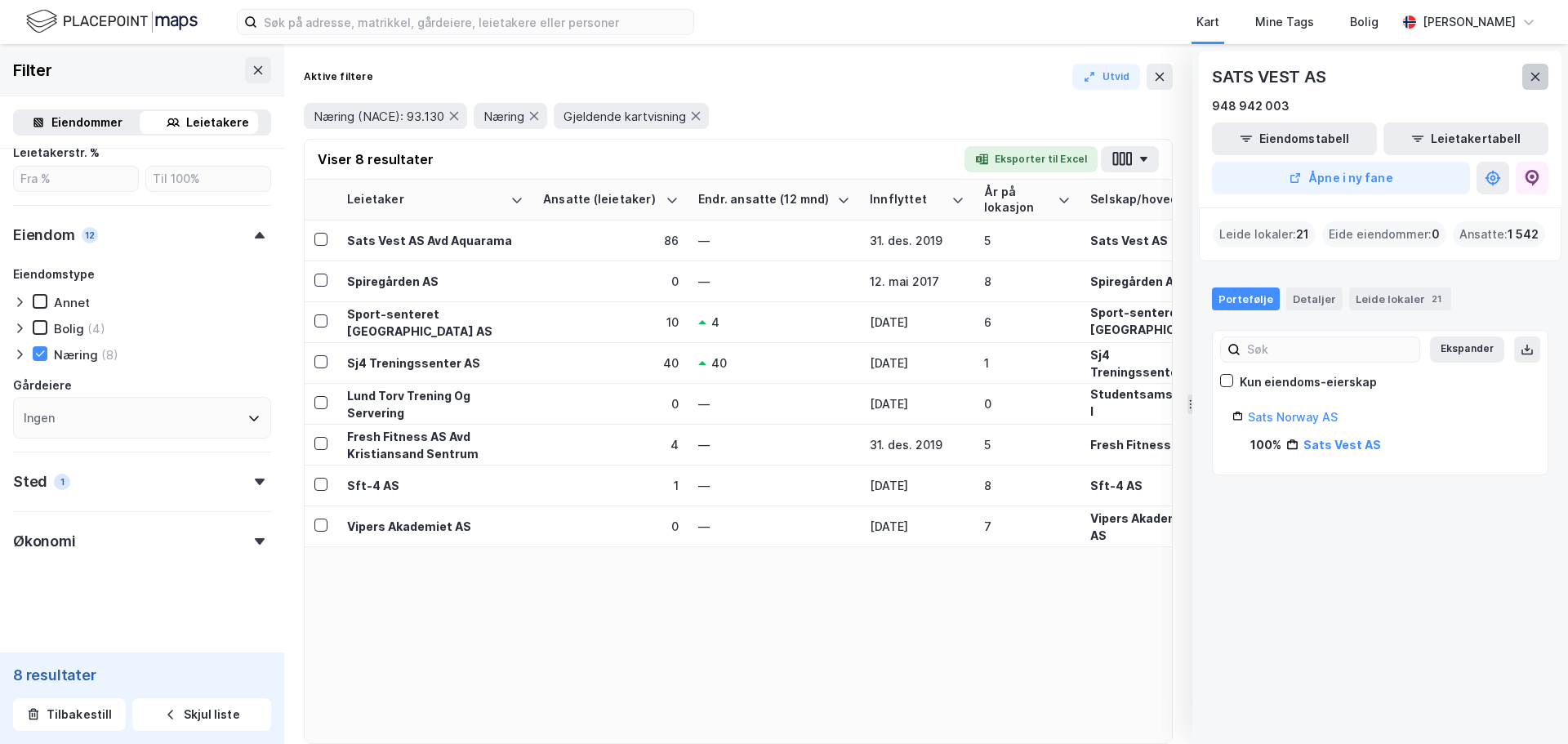
click at [1530, 70] on icon at bounding box center [1535, 76] width 13 height 13
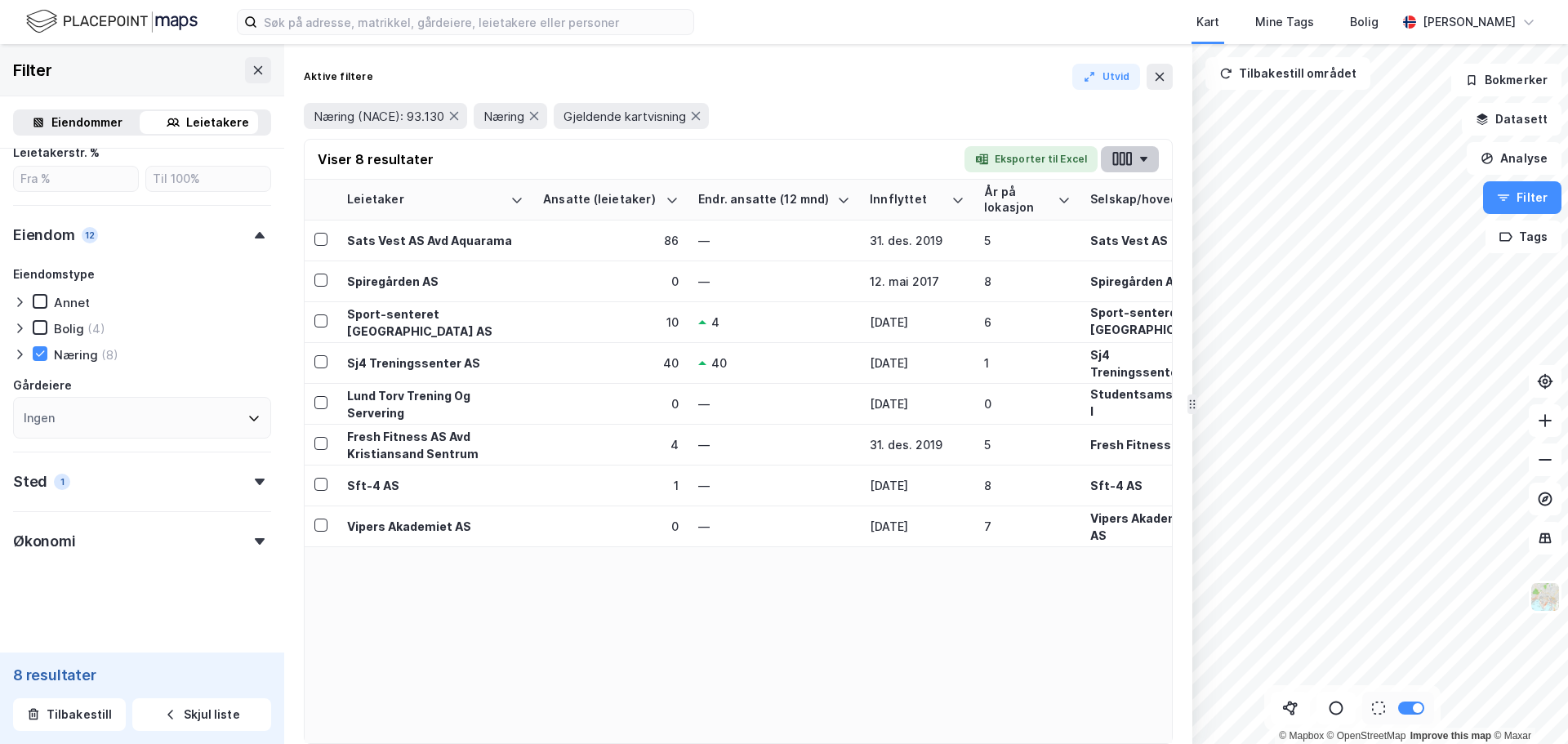
click at [1144, 159] on icon "button" at bounding box center [1144, 159] width 7 height 5
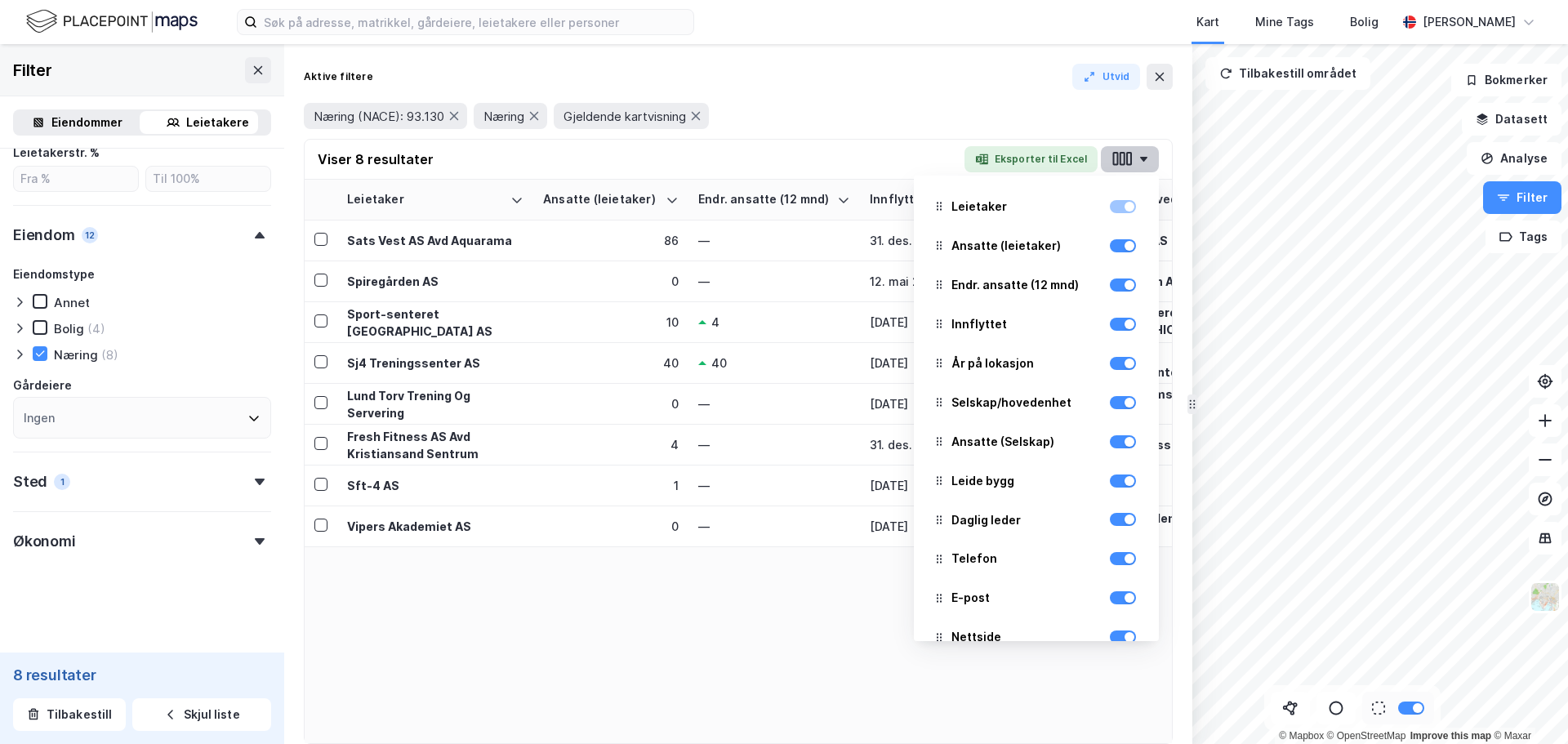
click at [1144, 159] on icon "button" at bounding box center [1144, 159] width 7 height 5
click at [903, 145] on div "Viser 8 resultater Eksporter til Excel Leietaker Ansatte (leietaker) Endr. ansa…" at bounding box center [738, 160] width 867 height 40
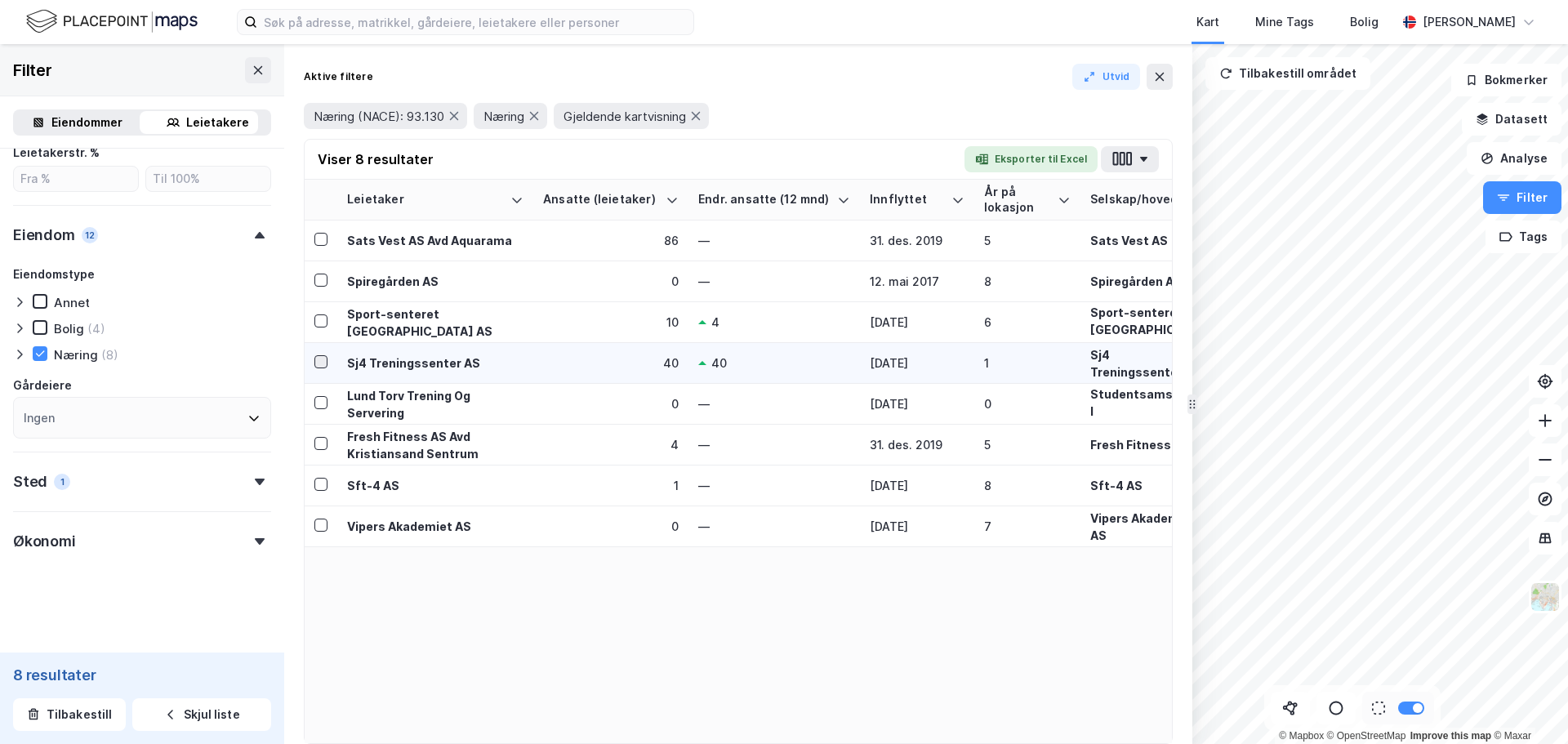
click at [317, 362] on icon at bounding box center [321, 361] width 9 height 5
